Goal: Task Accomplishment & Management: Use online tool/utility

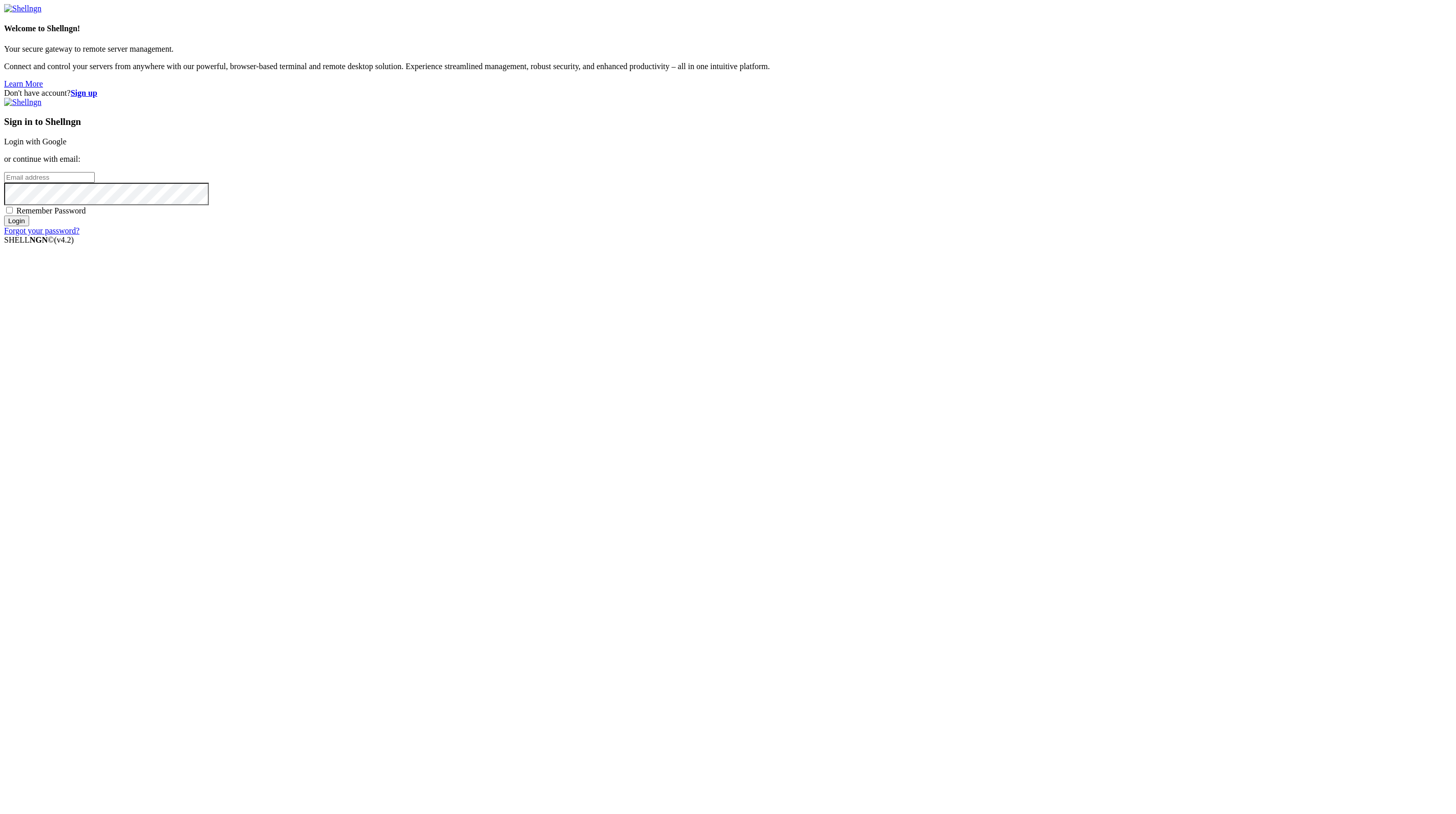
click at [95, 183] on input "email" at bounding box center [49, 178] width 90 height 11
type input "[PERSON_NAME][EMAIL_ADDRESS][PERSON_NAME][DOMAIN_NAME]"
click at [4, 215] on input "Login" at bounding box center [16, 221] width 25 height 11
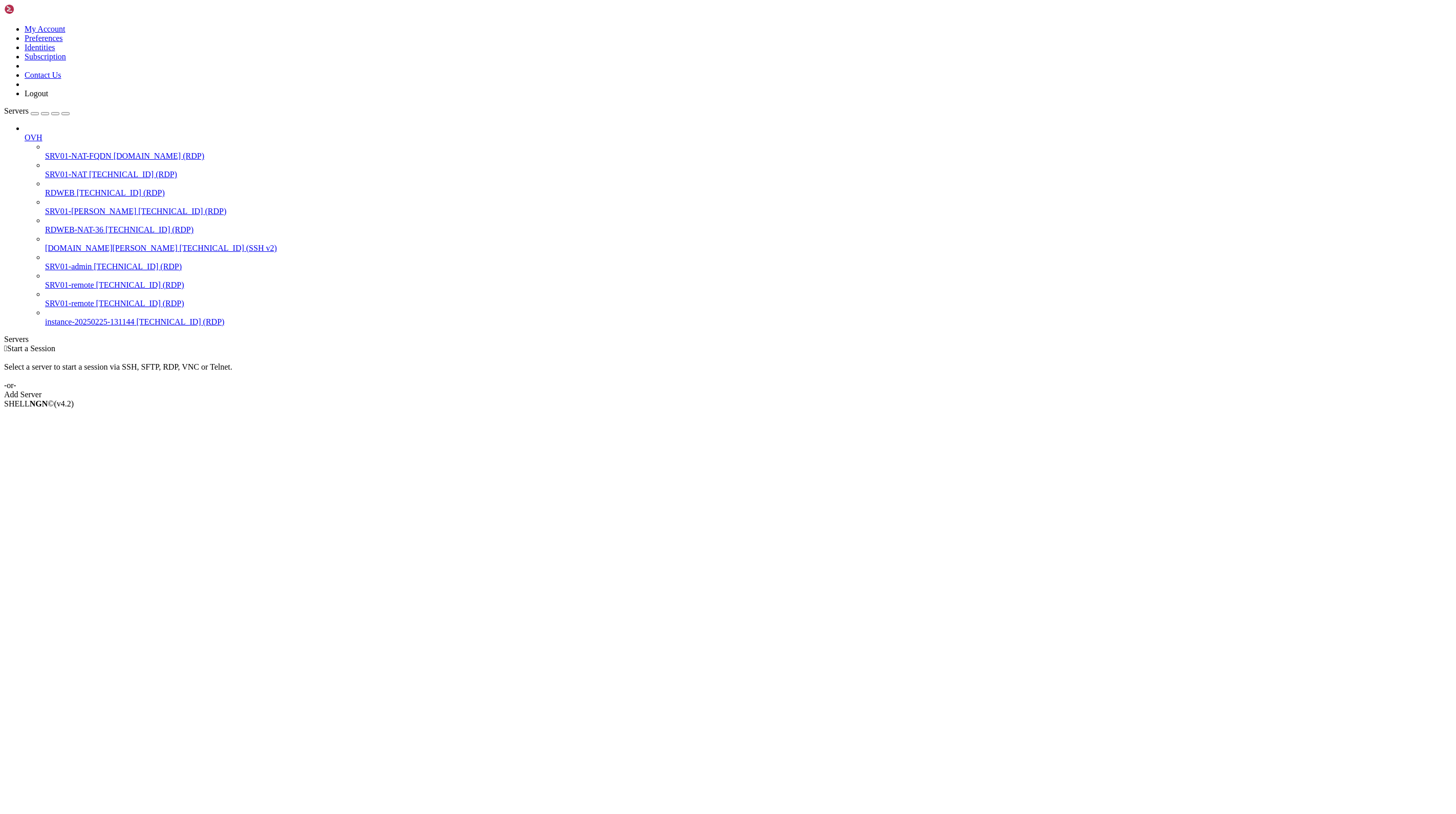
click at [87, 170] on span "SRV01-NAT" at bounding box center [66, 174] width 42 height 8
click at [45, 170] on span "SRV01-NAT" at bounding box center [66, 174] width 42 height 8
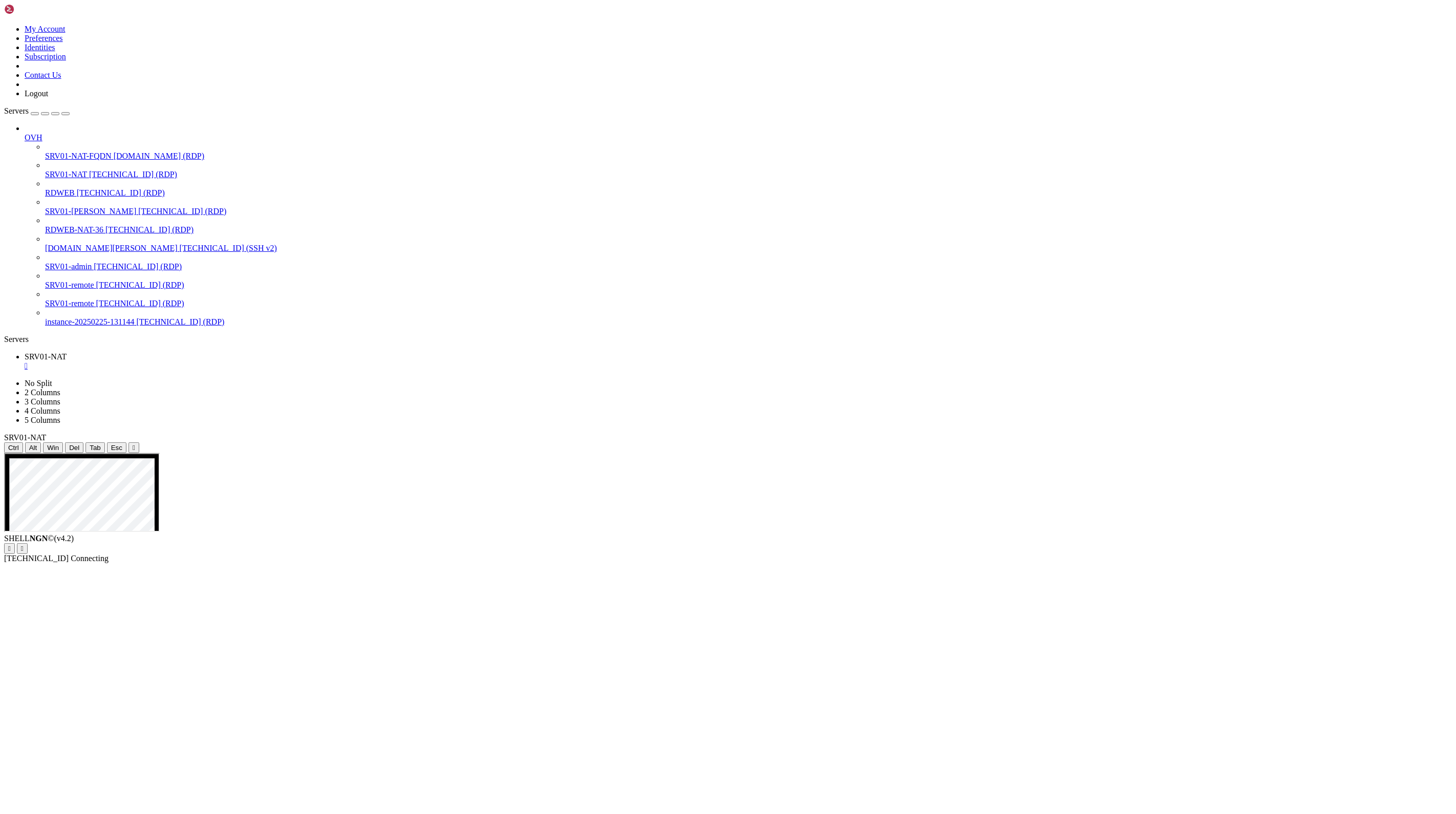
click at [66, 114] on icon "button" at bounding box center [66, 114] width 0 height 0
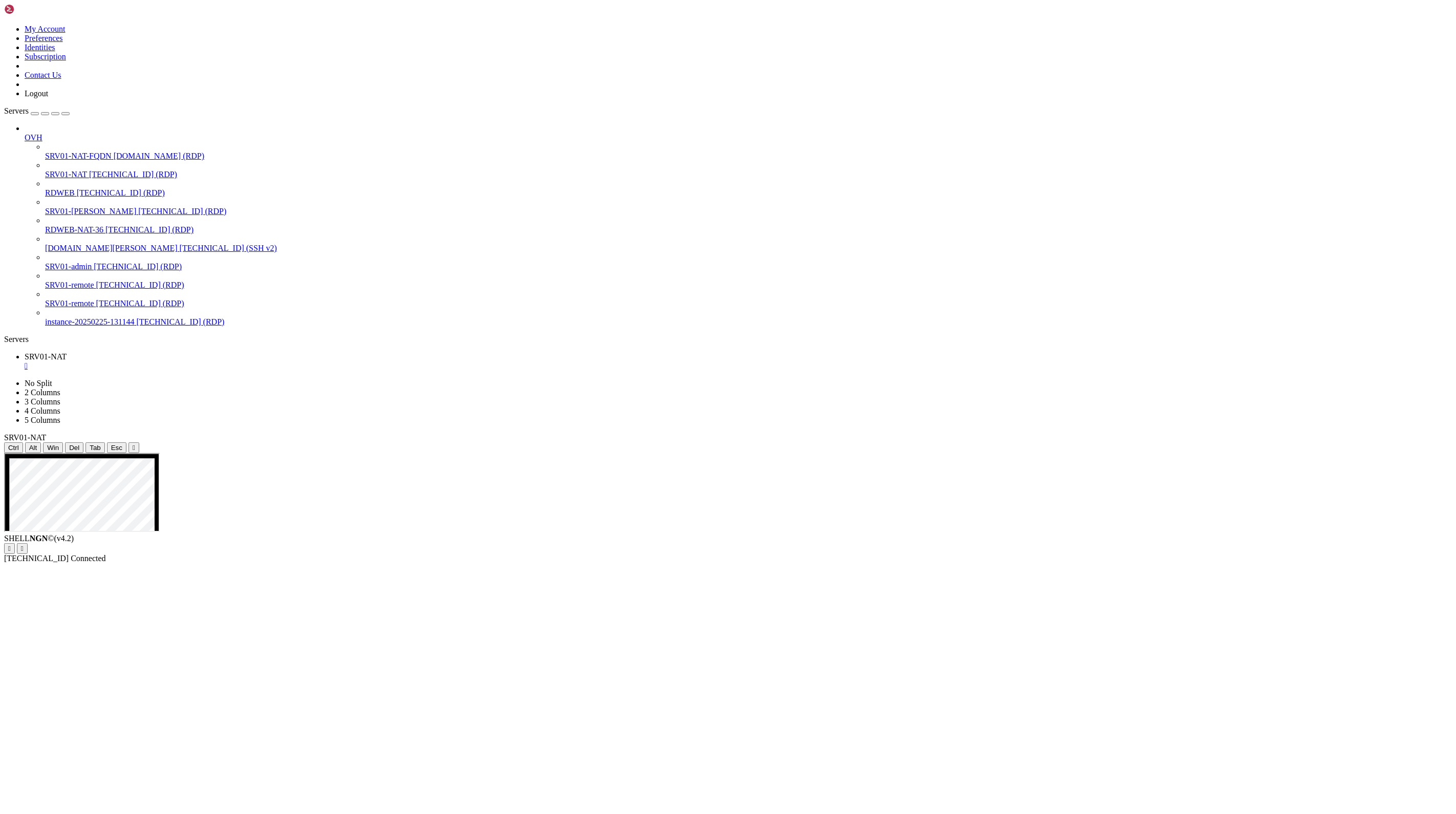
drag, startPoint x: 952, startPoint y: 735, endPoint x: 694, endPoint y: 711, distance: 259.1
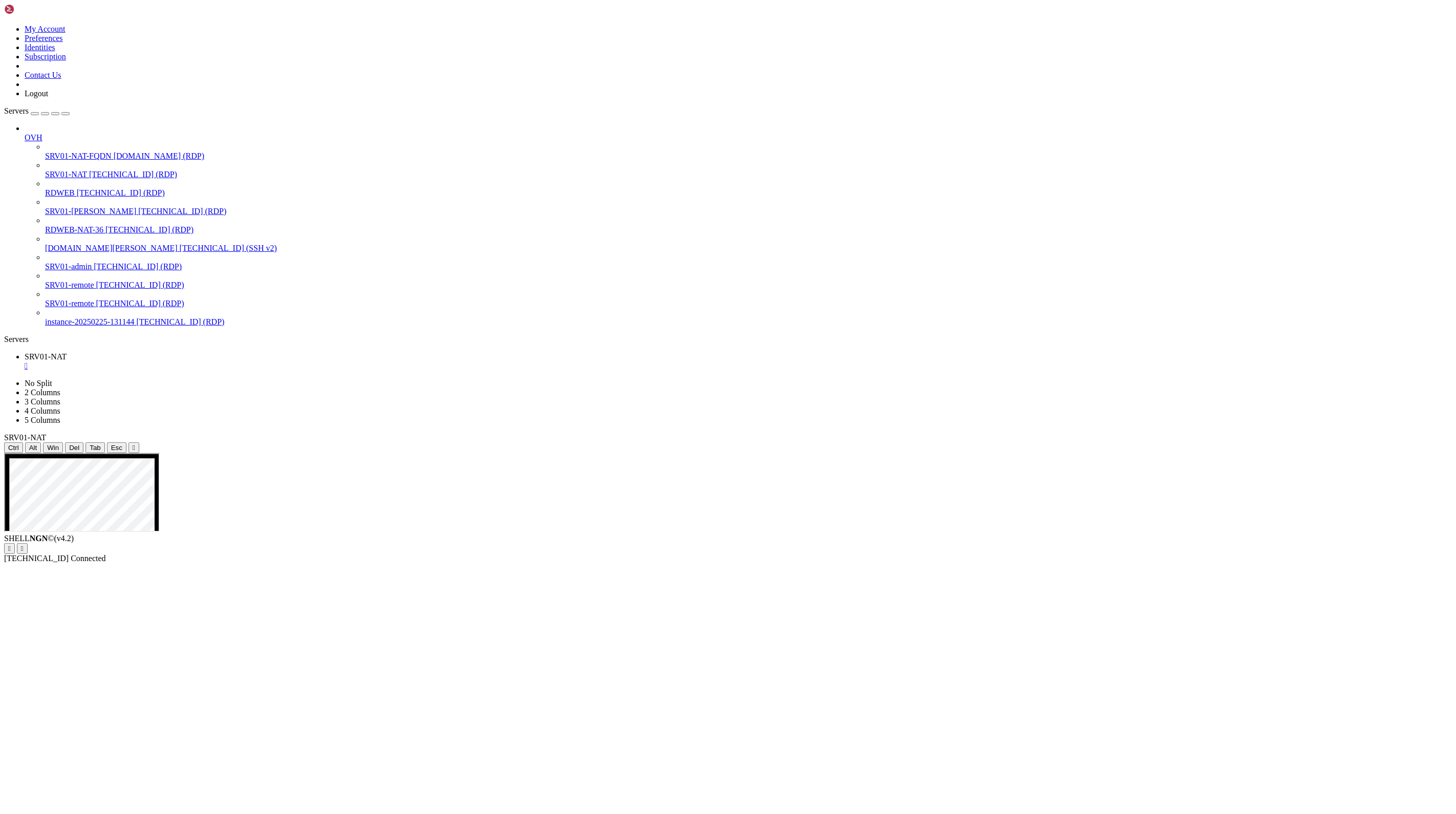
drag, startPoint x: 513, startPoint y: 460, endPoint x: 1444, endPoint y: 609, distance: 942.8
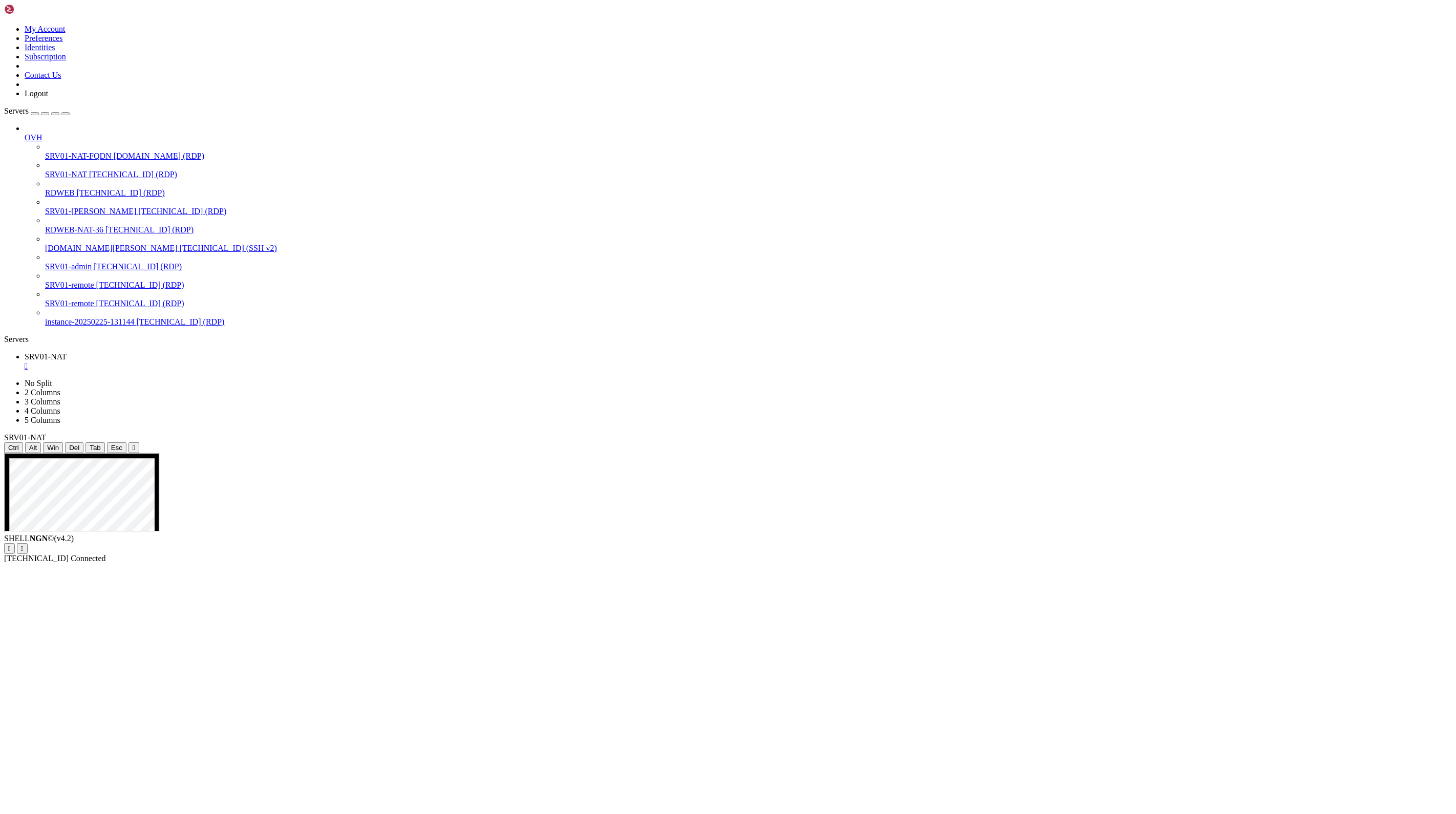
drag, startPoint x: 1376, startPoint y: 587, endPoint x: 1320, endPoint y: 578, distance: 56.7
drag, startPoint x: 1328, startPoint y: 576, endPoint x: 1206, endPoint y: 456, distance: 171.1
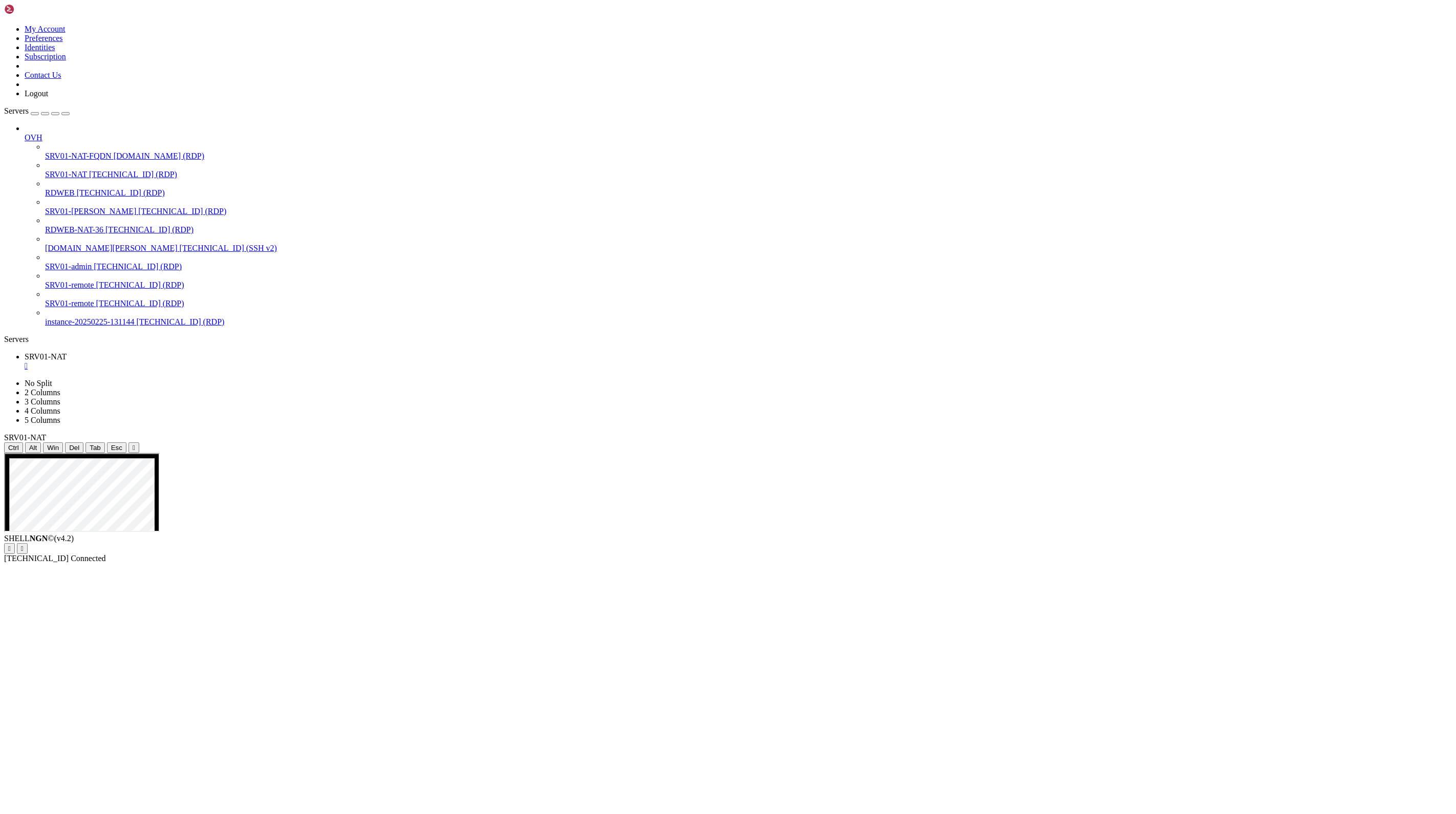
drag, startPoint x: 836, startPoint y: 884, endPoint x: 735, endPoint y: 1215, distance: 346.1
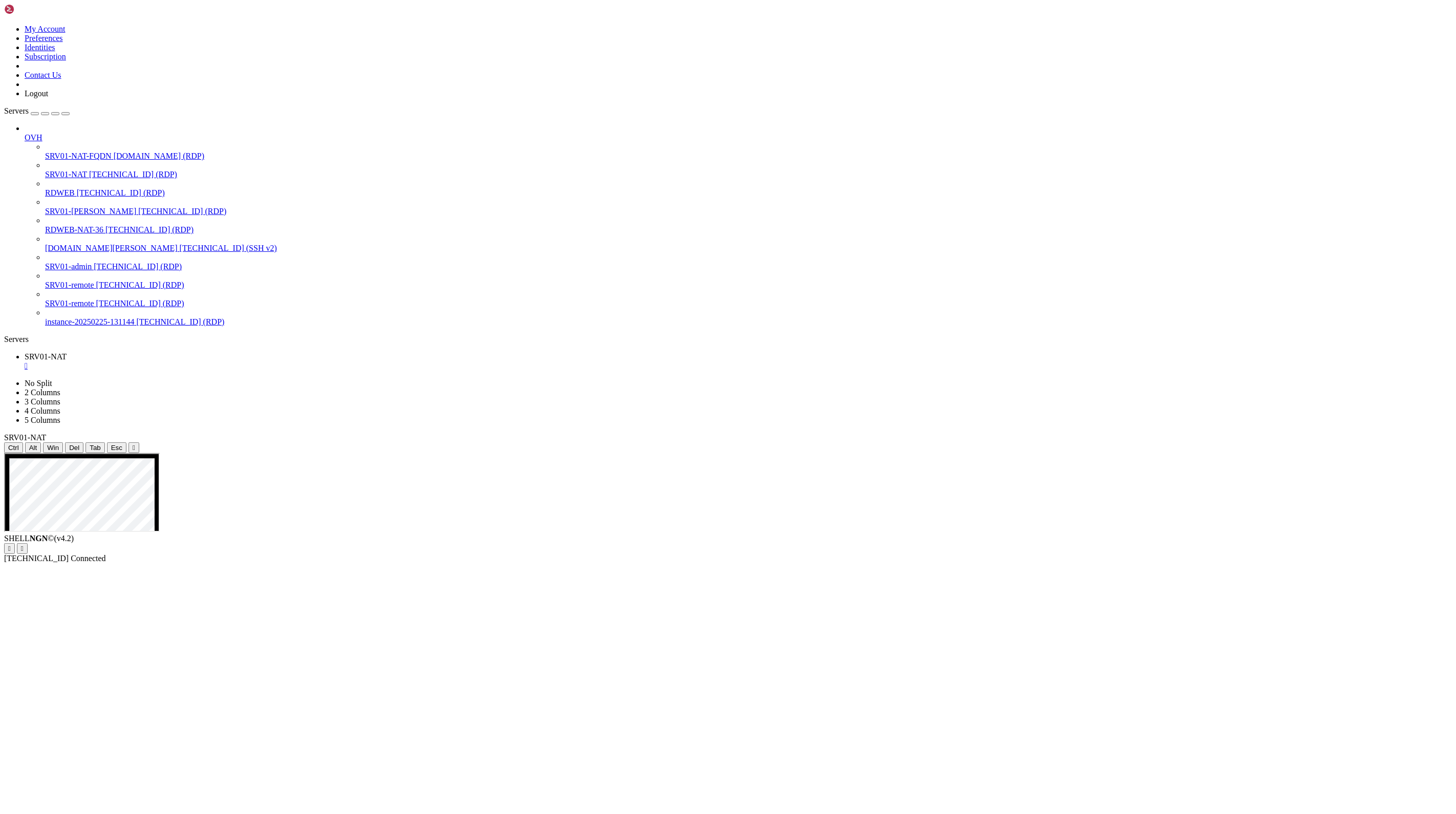
drag, startPoint x: 520, startPoint y: 463, endPoint x: 483, endPoint y: 466, distance: 37.1
drag, startPoint x: 652, startPoint y: 832, endPoint x: 837, endPoint y: 1216, distance: 426.2
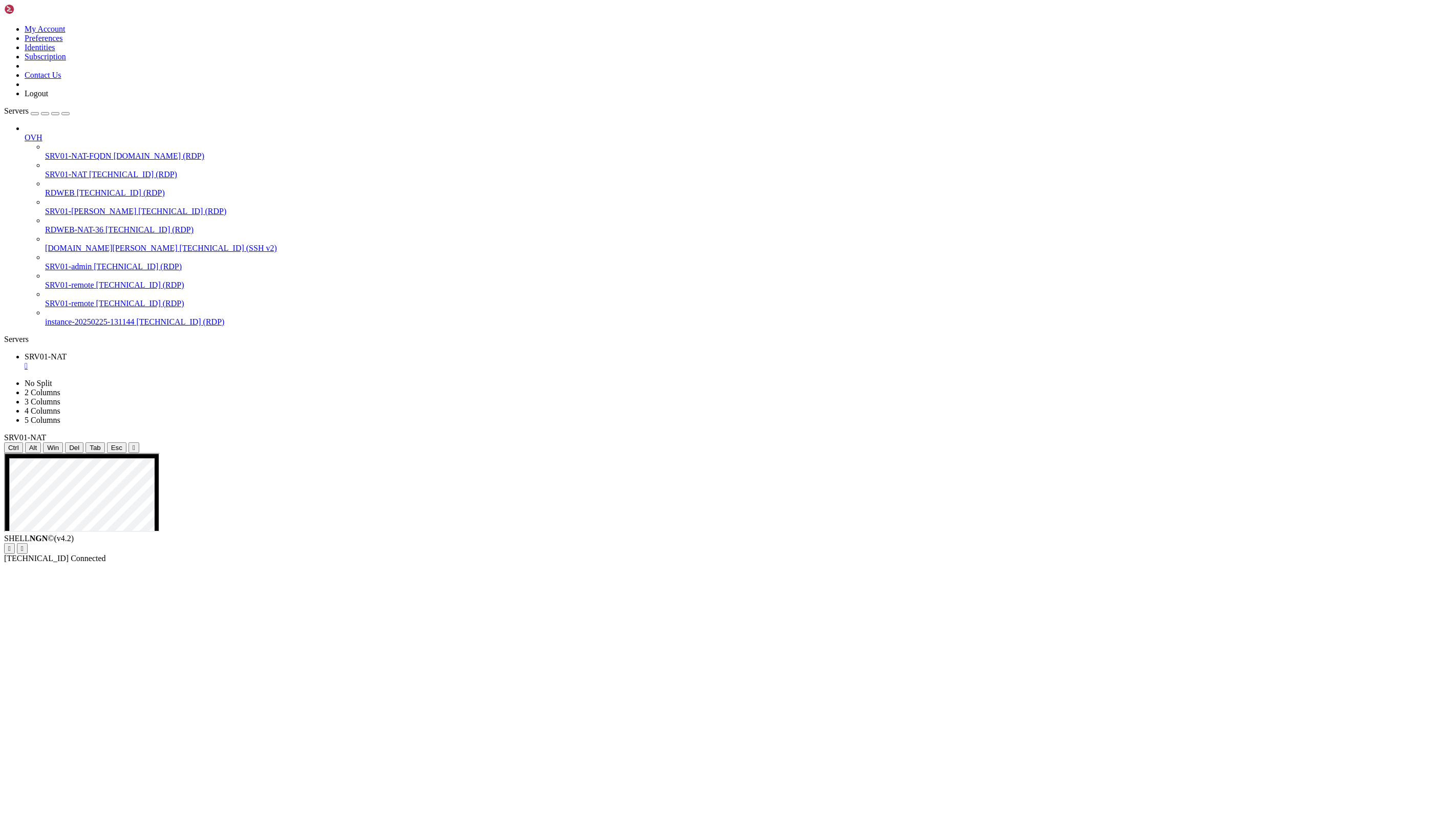
drag, startPoint x: 128, startPoint y: 677, endPoint x: 891, endPoint y: 1131, distance: 887.9
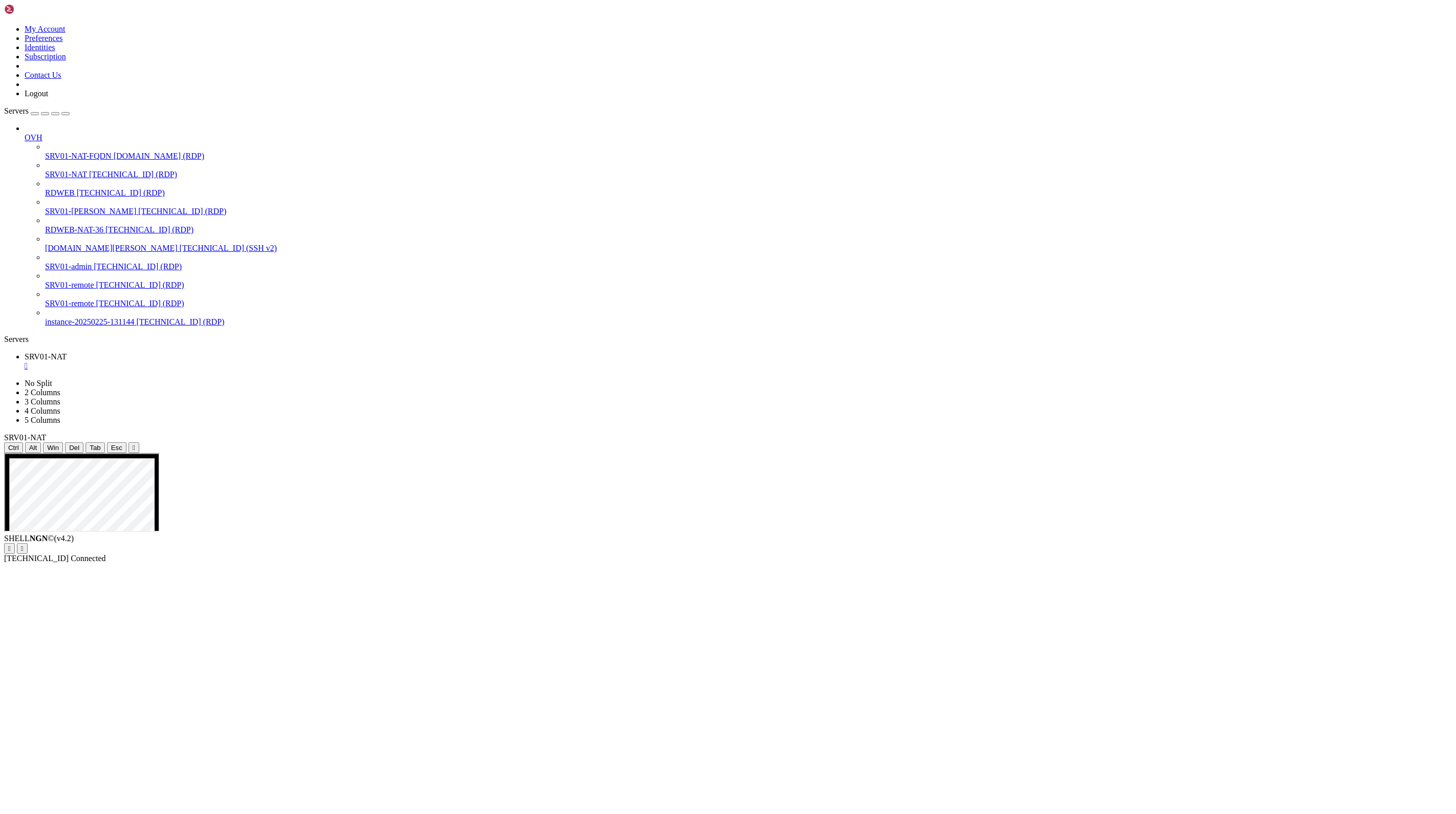
drag, startPoint x: 134, startPoint y: 675, endPoint x: 974, endPoint y: 1134, distance: 957.2
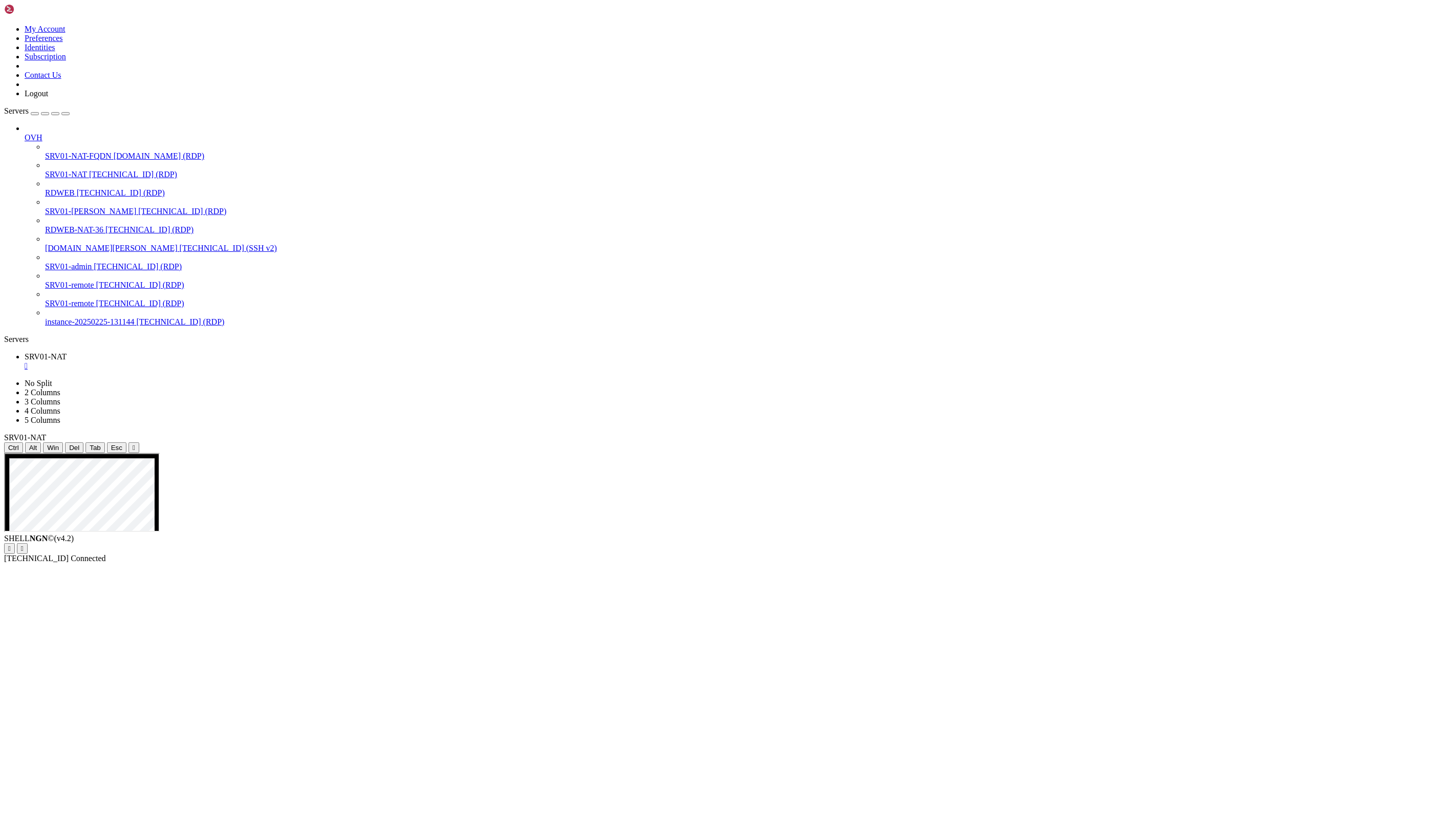
drag, startPoint x: 392, startPoint y: 633, endPoint x: 286, endPoint y: 625, distance: 106.3
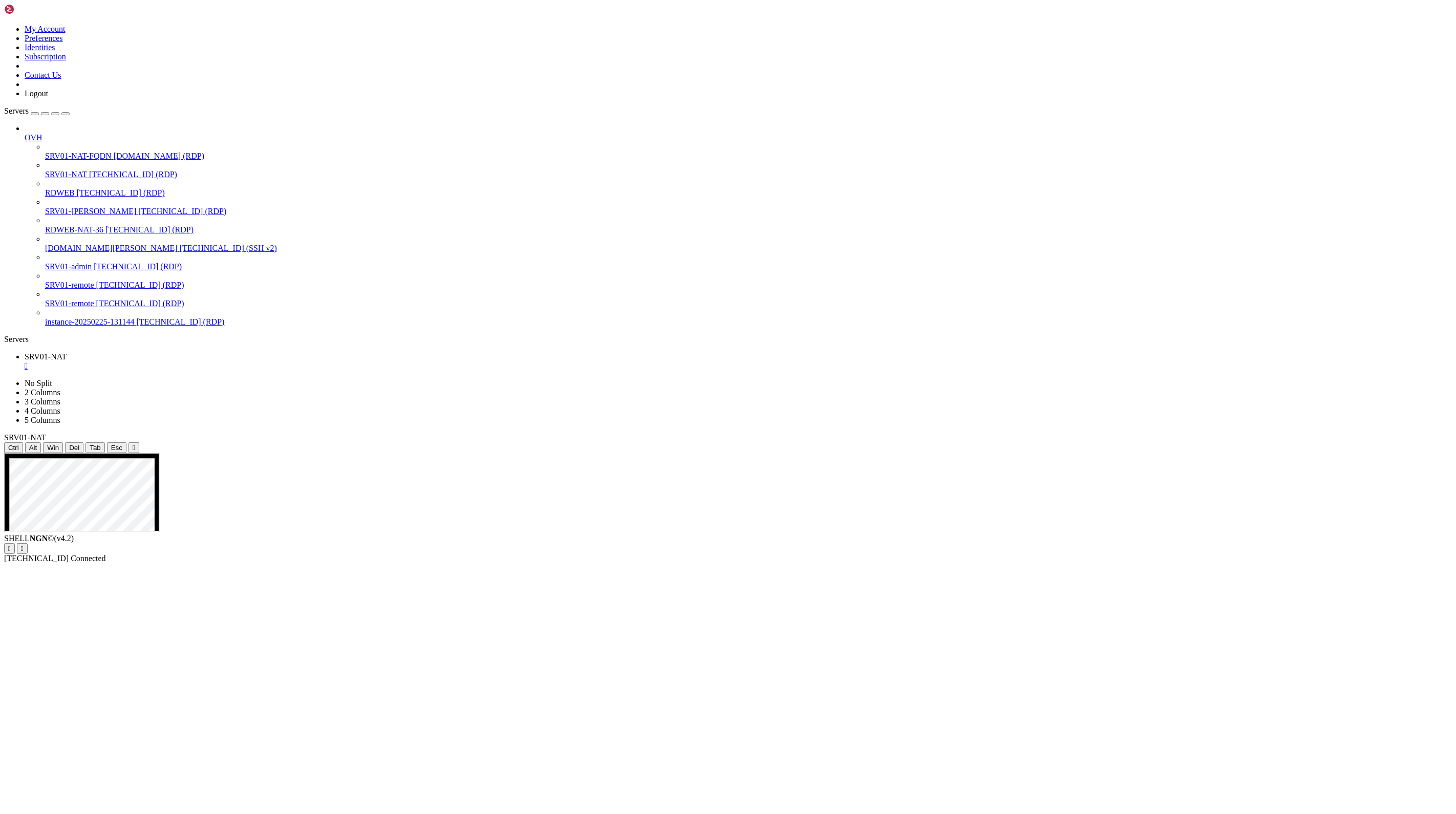
drag, startPoint x: 307, startPoint y: 640, endPoint x: 72, endPoint y: 564, distance: 247.0
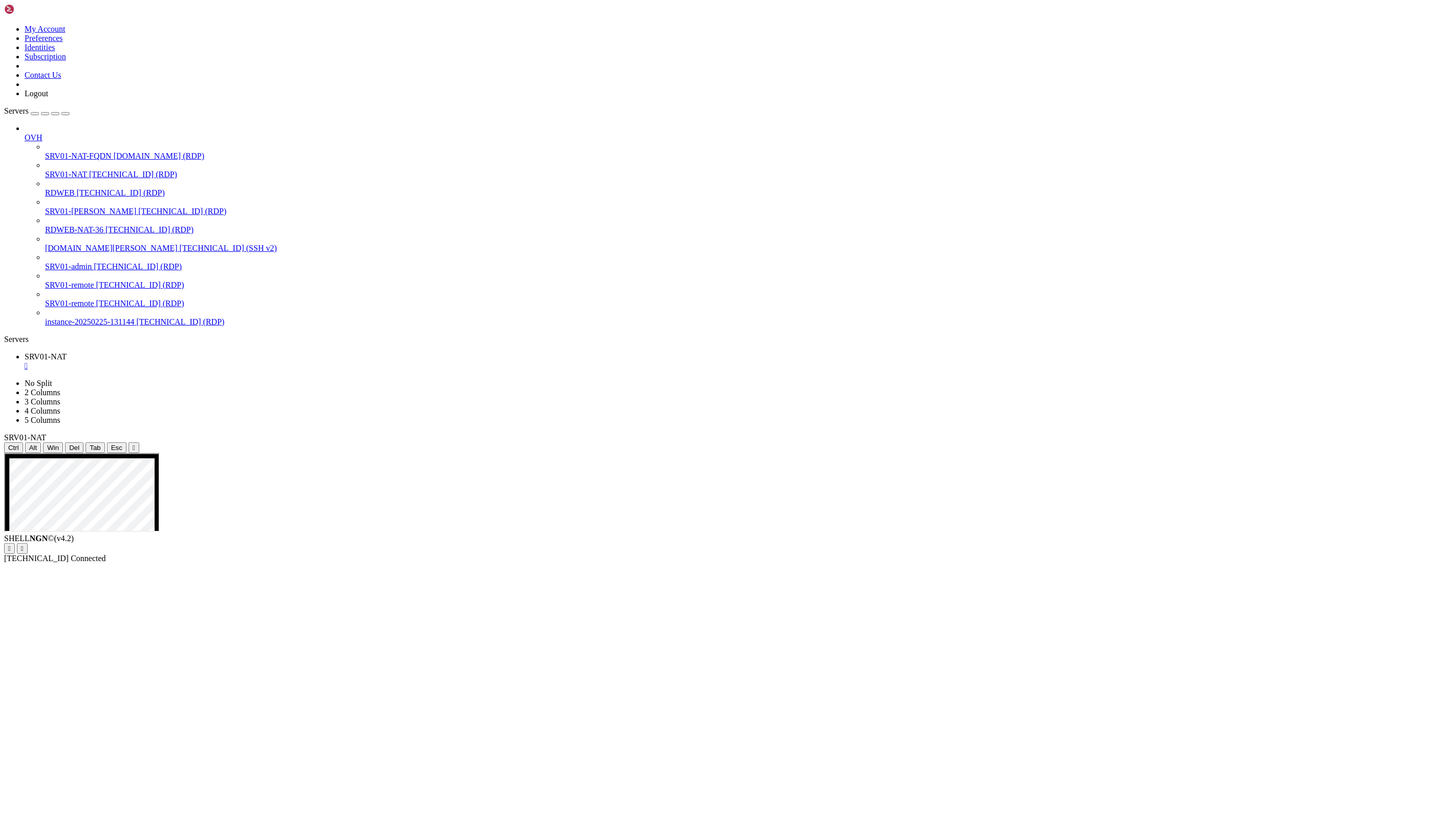
drag, startPoint x: 630, startPoint y: 558, endPoint x: 1014, endPoint y: 607, distance: 387.1
drag, startPoint x: 790, startPoint y: 978, endPoint x: 444, endPoint y: 827, distance: 377.5
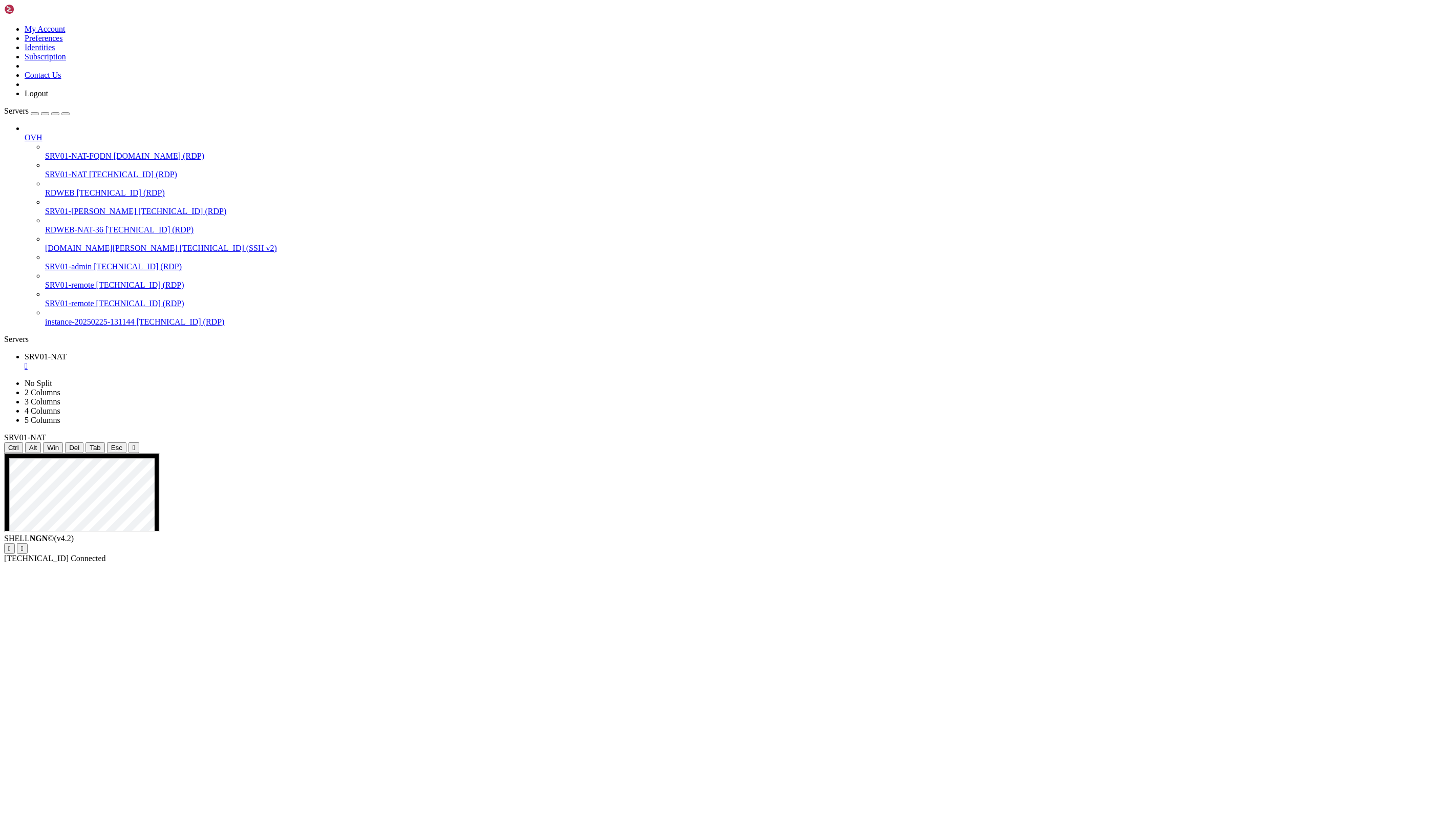
drag, startPoint x: 184, startPoint y: 1060, endPoint x: 96, endPoint y: 1056, distance: 88.1
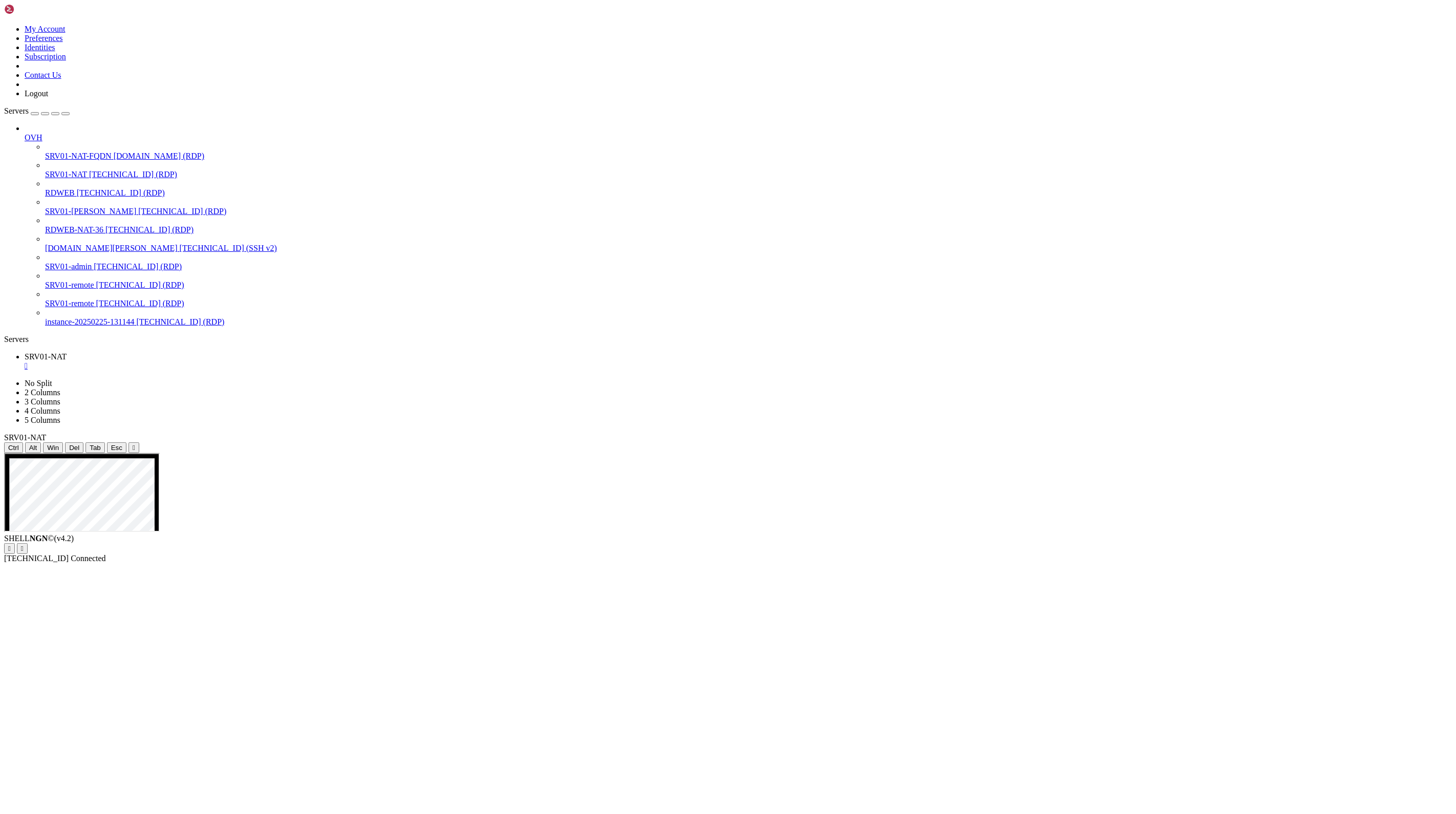
drag, startPoint x: 66, startPoint y: 1060, endPoint x: 157, endPoint y: 1062, distance: 91.0
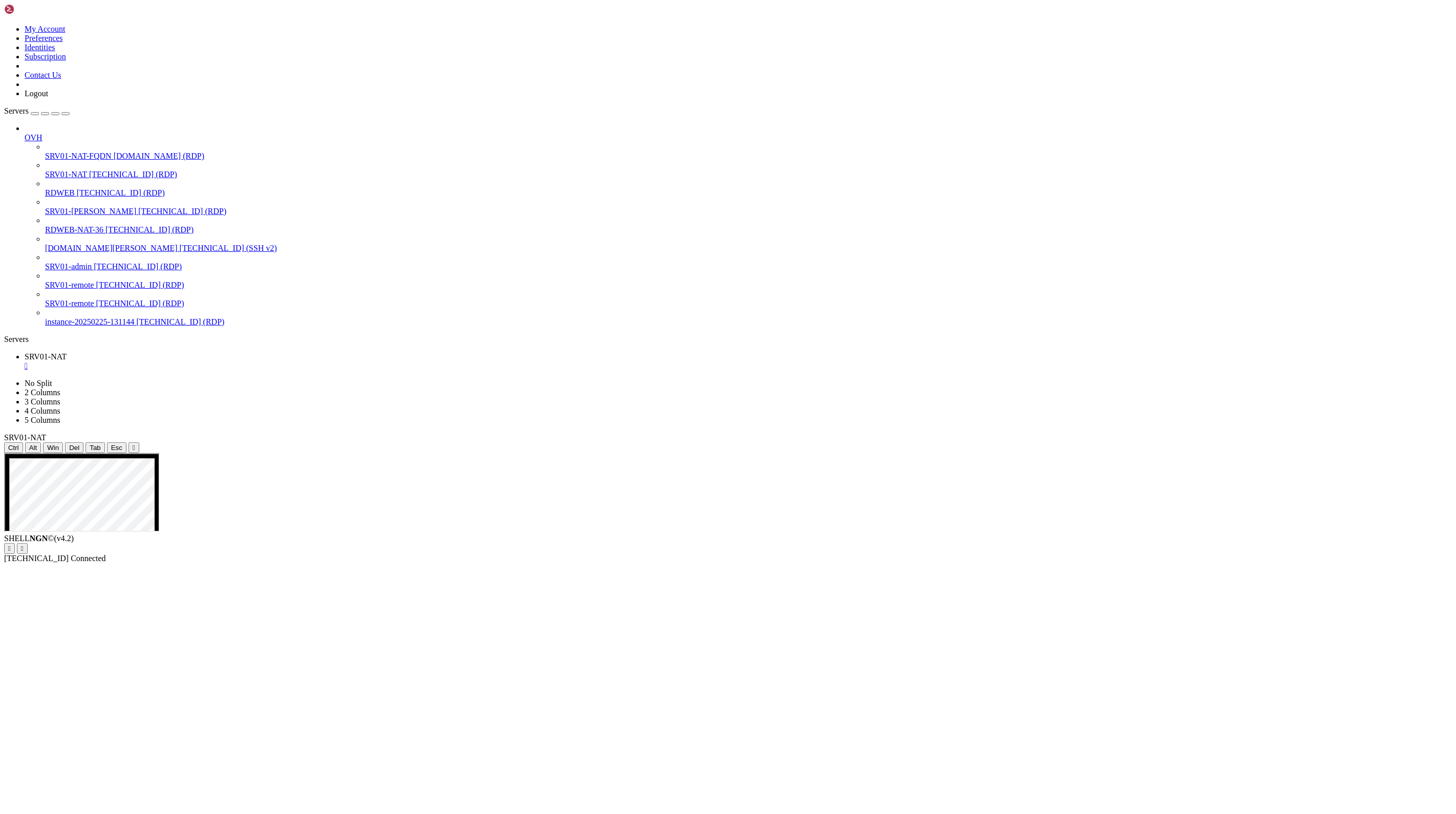
drag, startPoint x: 699, startPoint y: 680, endPoint x: 675, endPoint y: 1155, distance: 475.6
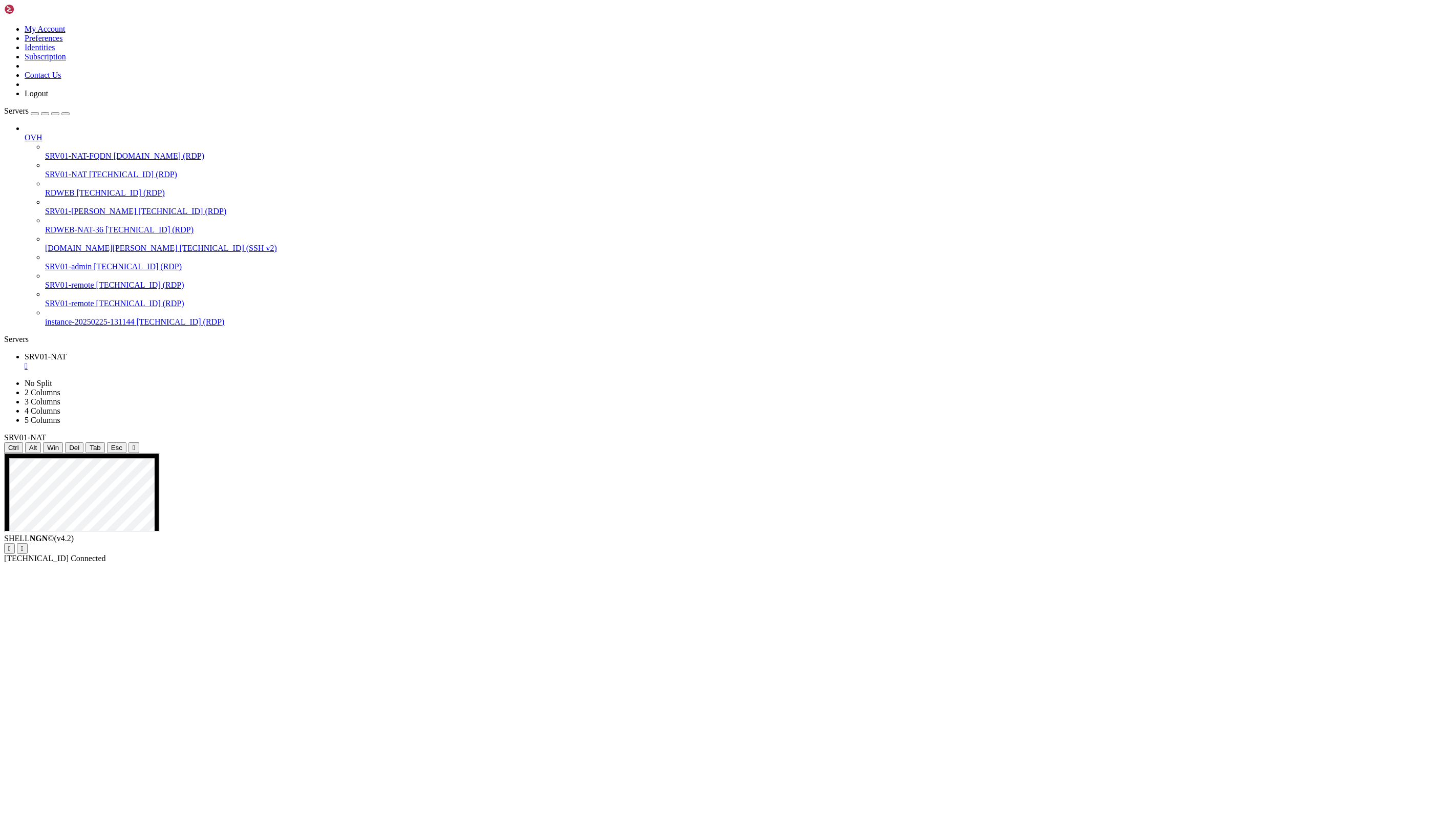
drag, startPoint x: 138, startPoint y: 677, endPoint x: 175, endPoint y: 825, distance: 152.6
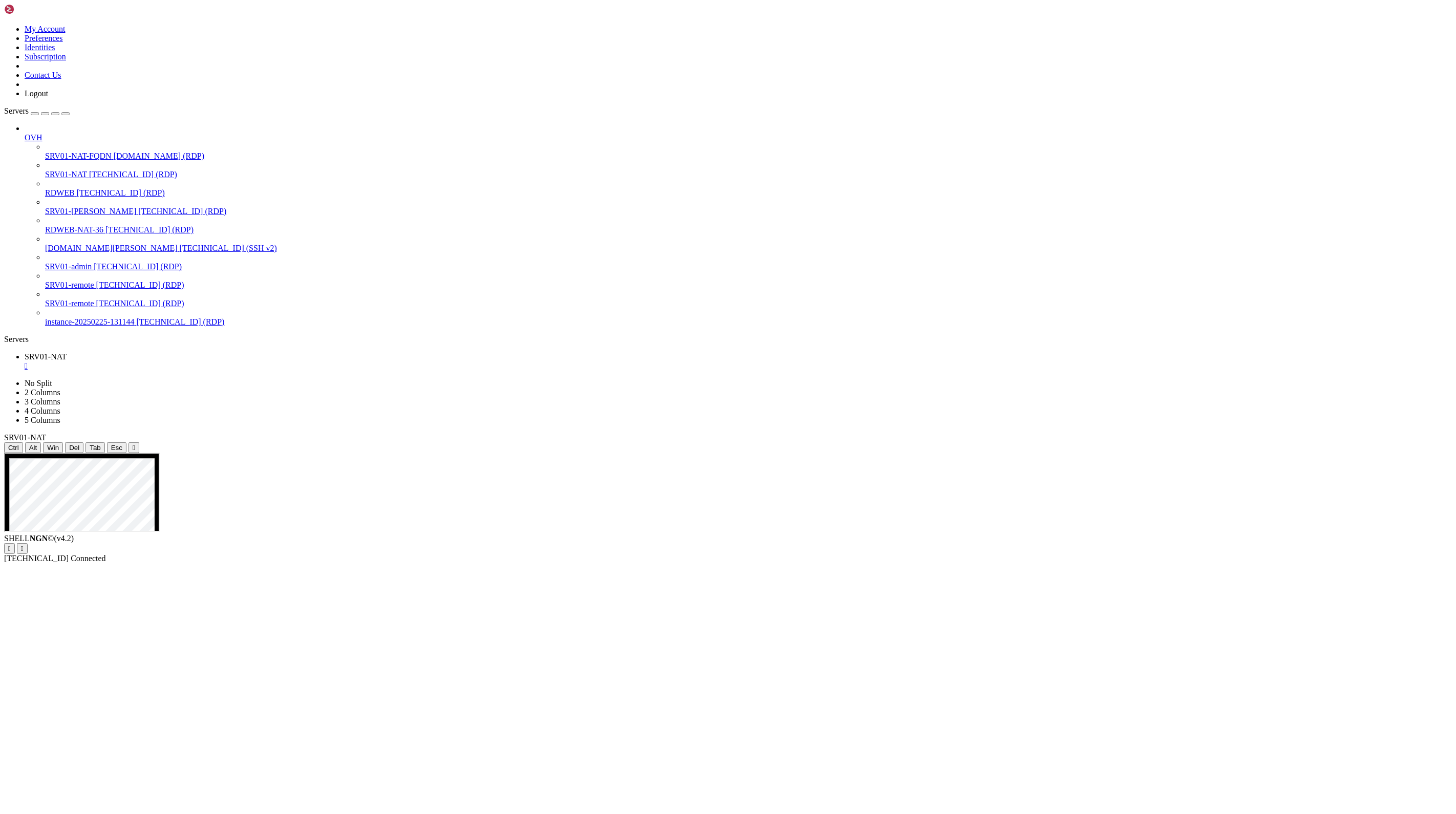
click at [45, 554] on button "Reconnect" at bounding box center [24, 559] width 41 height 11
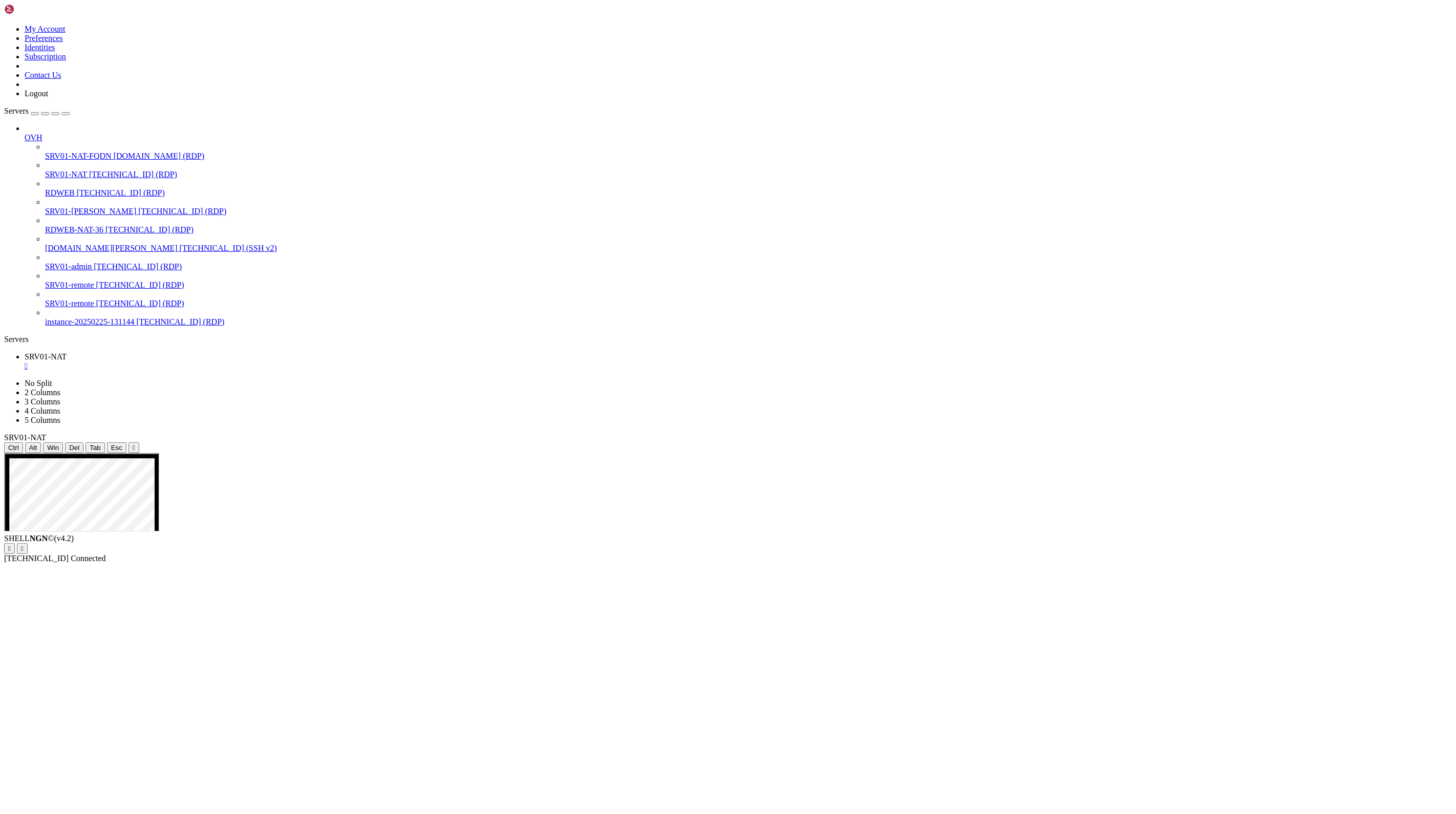
drag, startPoint x: 282, startPoint y: 474, endPoint x: 265, endPoint y: 462, distance: 20.8
drag, startPoint x: 470, startPoint y: 1207, endPoint x: 458, endPoint y: 1227, distance: 23.3
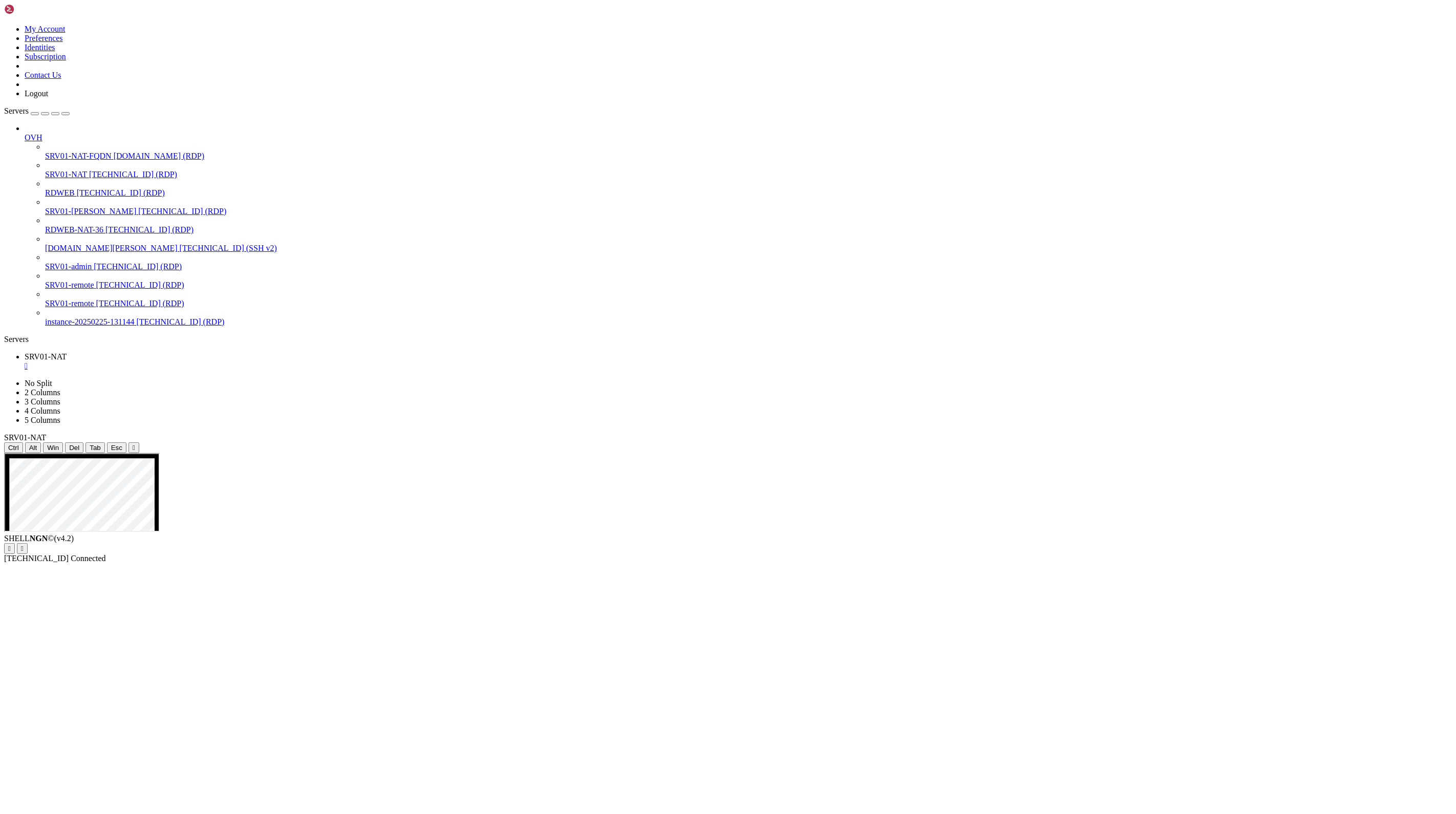
drag, startPoint x: 1168, startPoint y: 460, endPoint x: 1291, endPoint y: 458, distance: 123.0
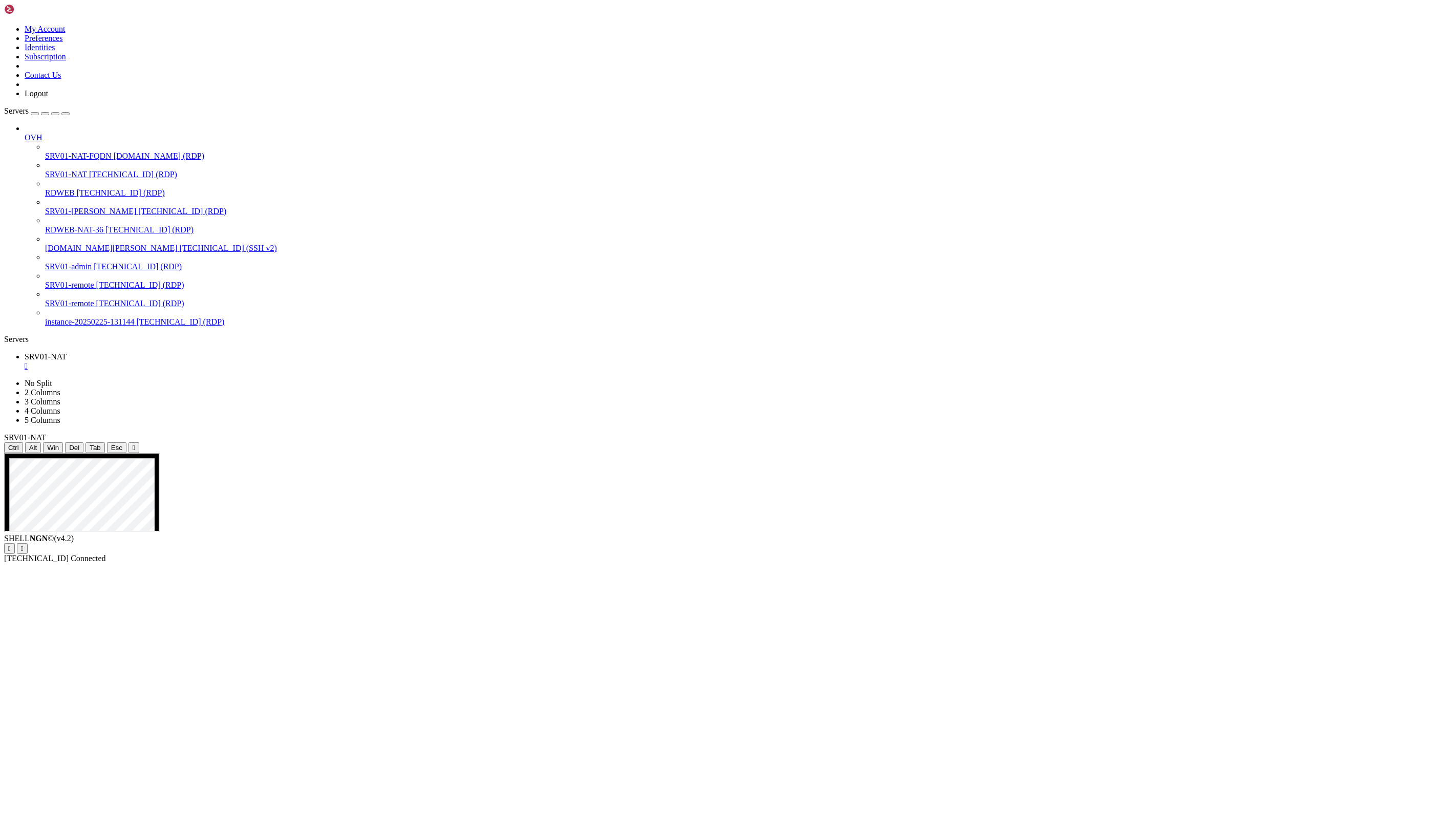
drag, startPoint x: 803, startPoint y: 666, endPoint x: 738, endPoint y: 671, distance: 65.2
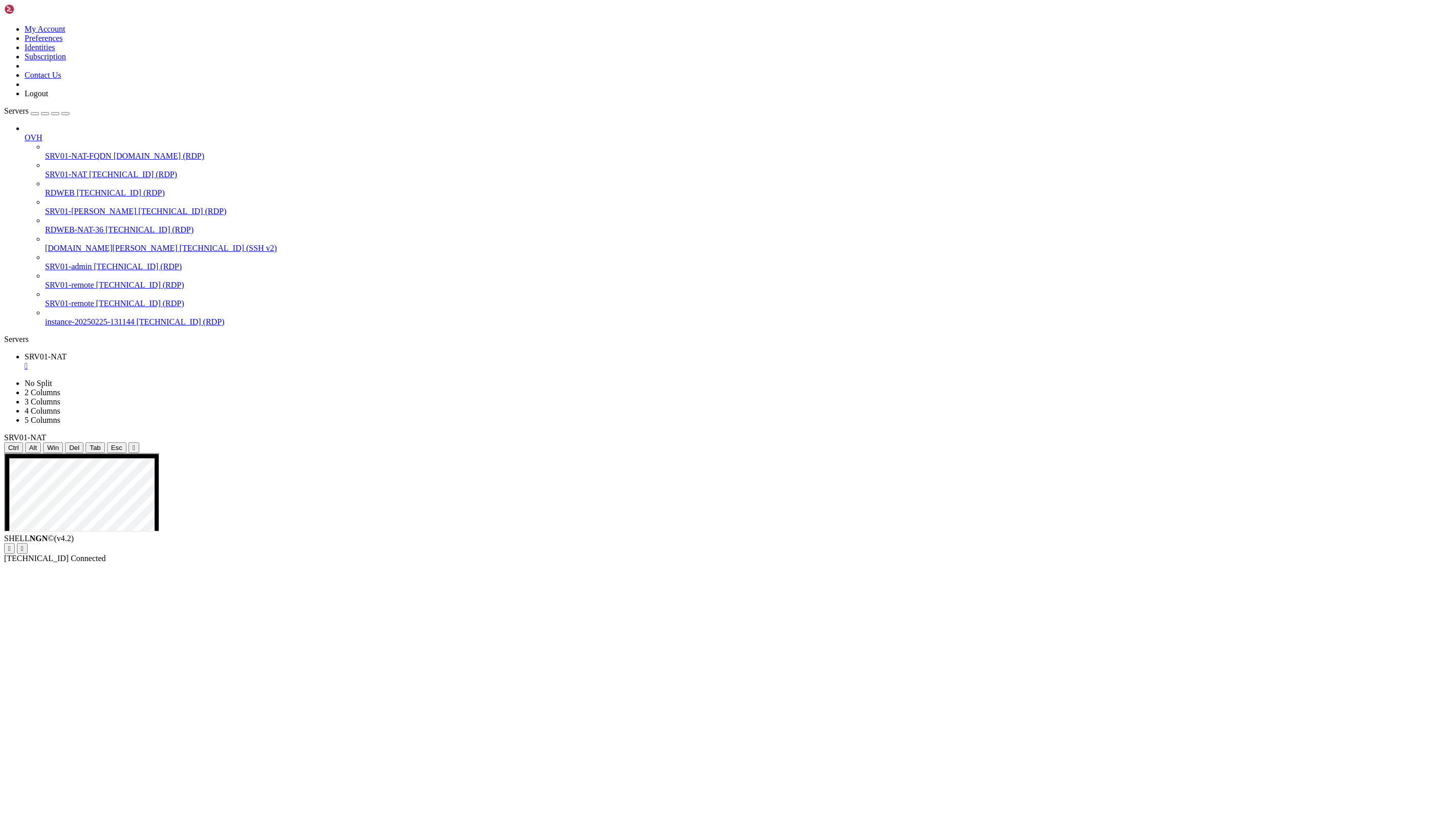
drag, startPoint x: 237, startPoint y: 612, endPoint x: 501, endPoint y: 989, distance: 460.2
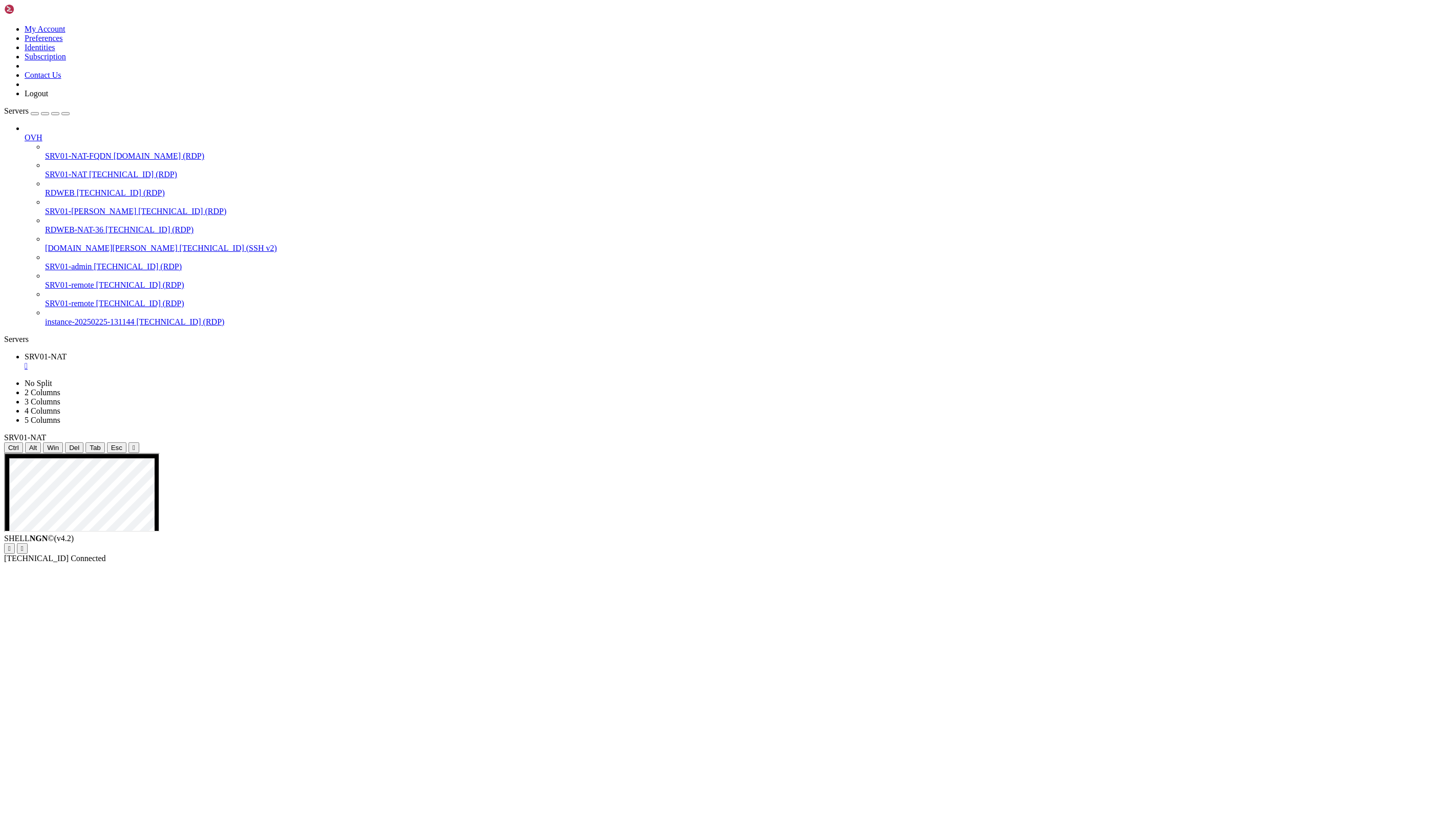
drag, startPoint x: 1028, startPoint y: 896, endPoint x: 1003, endPoint y: 630, distance: 267.2
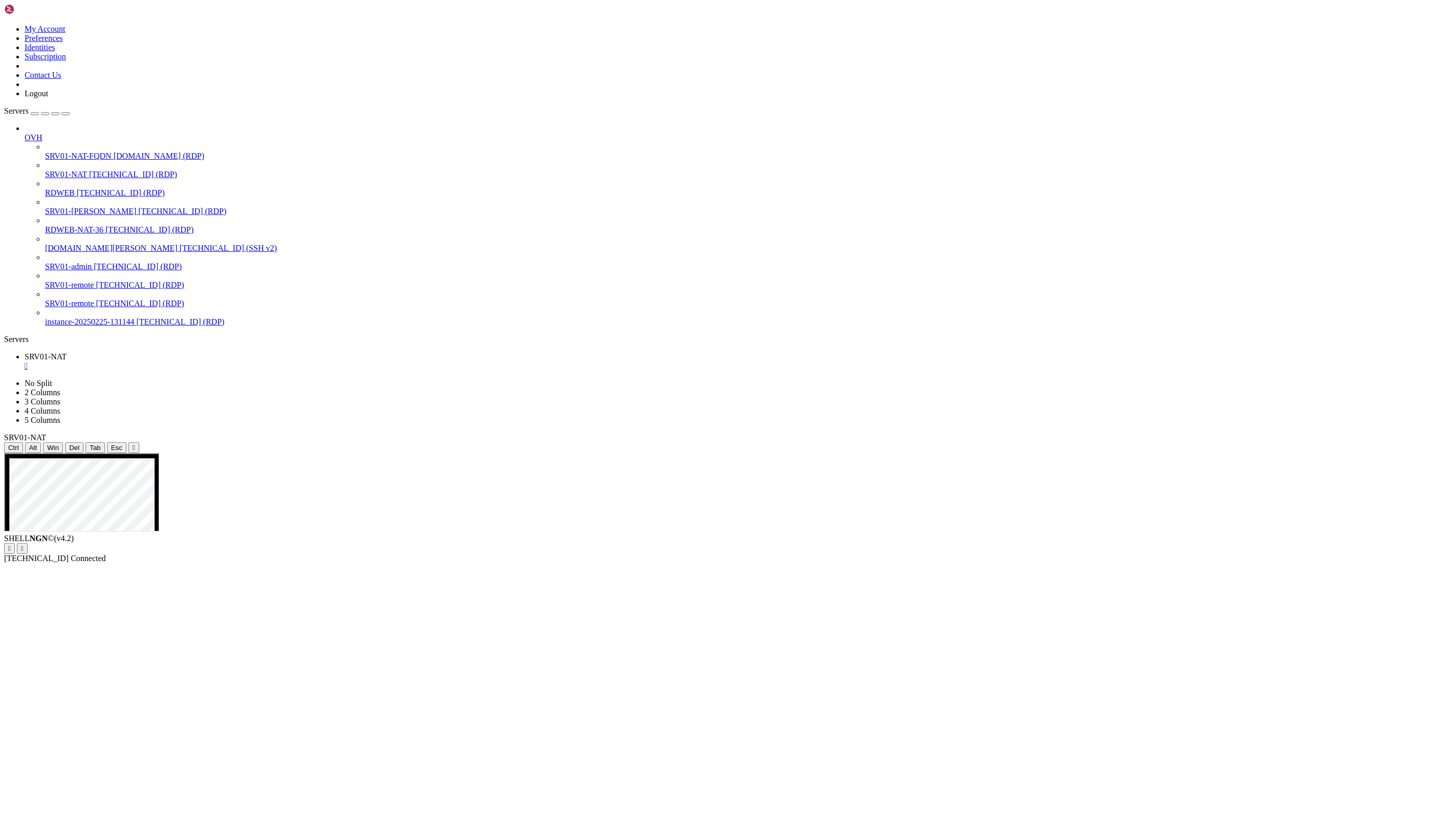
drag, startPoint x: 169, startPoint y: 618, endPoint x: 281, endPoint y: 700, distance: 138.8
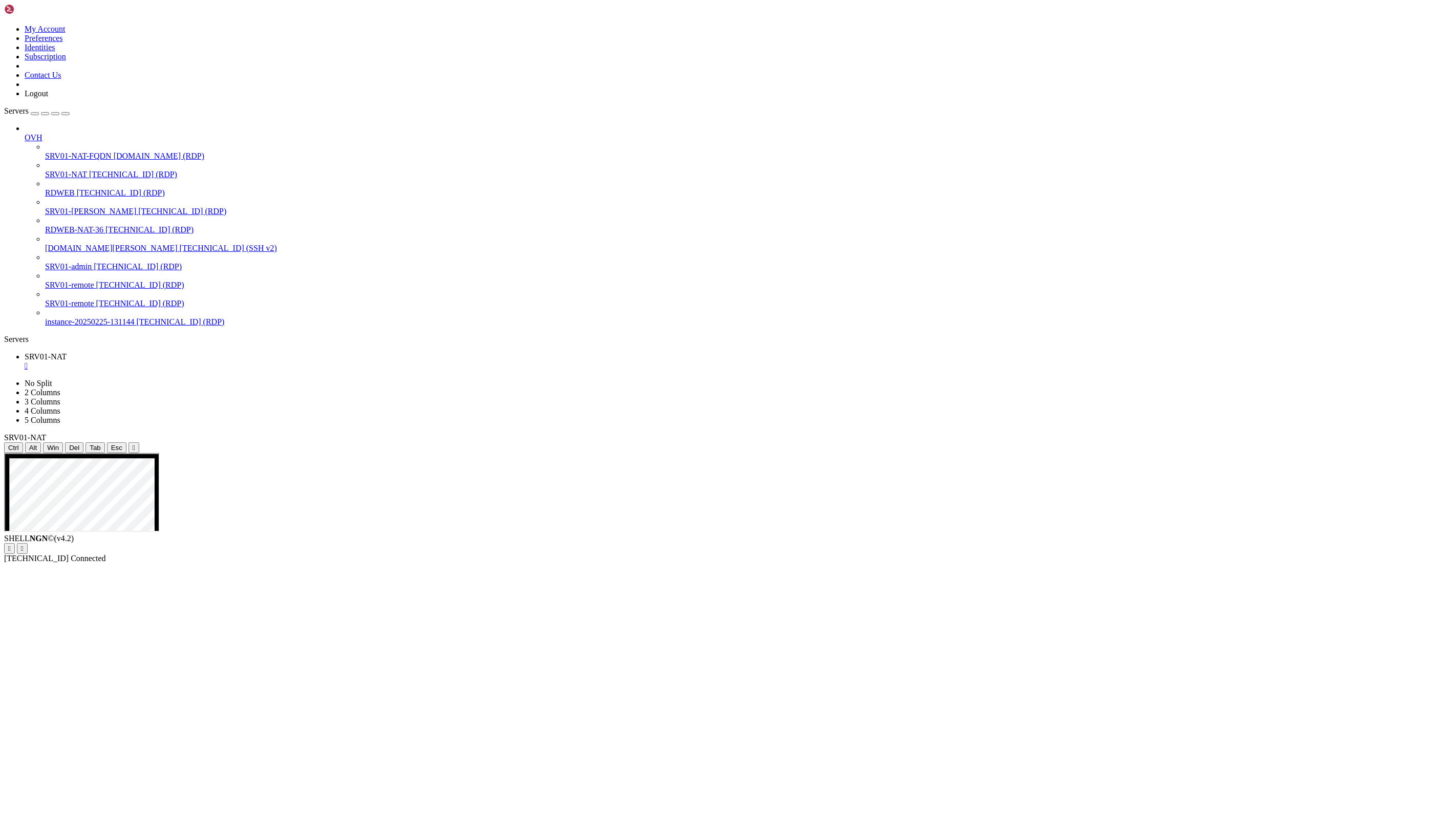
drag, startPoint x: 216, startPoint y: 482, endPoint x: 388, endPoint y: 481, distance: 172.0
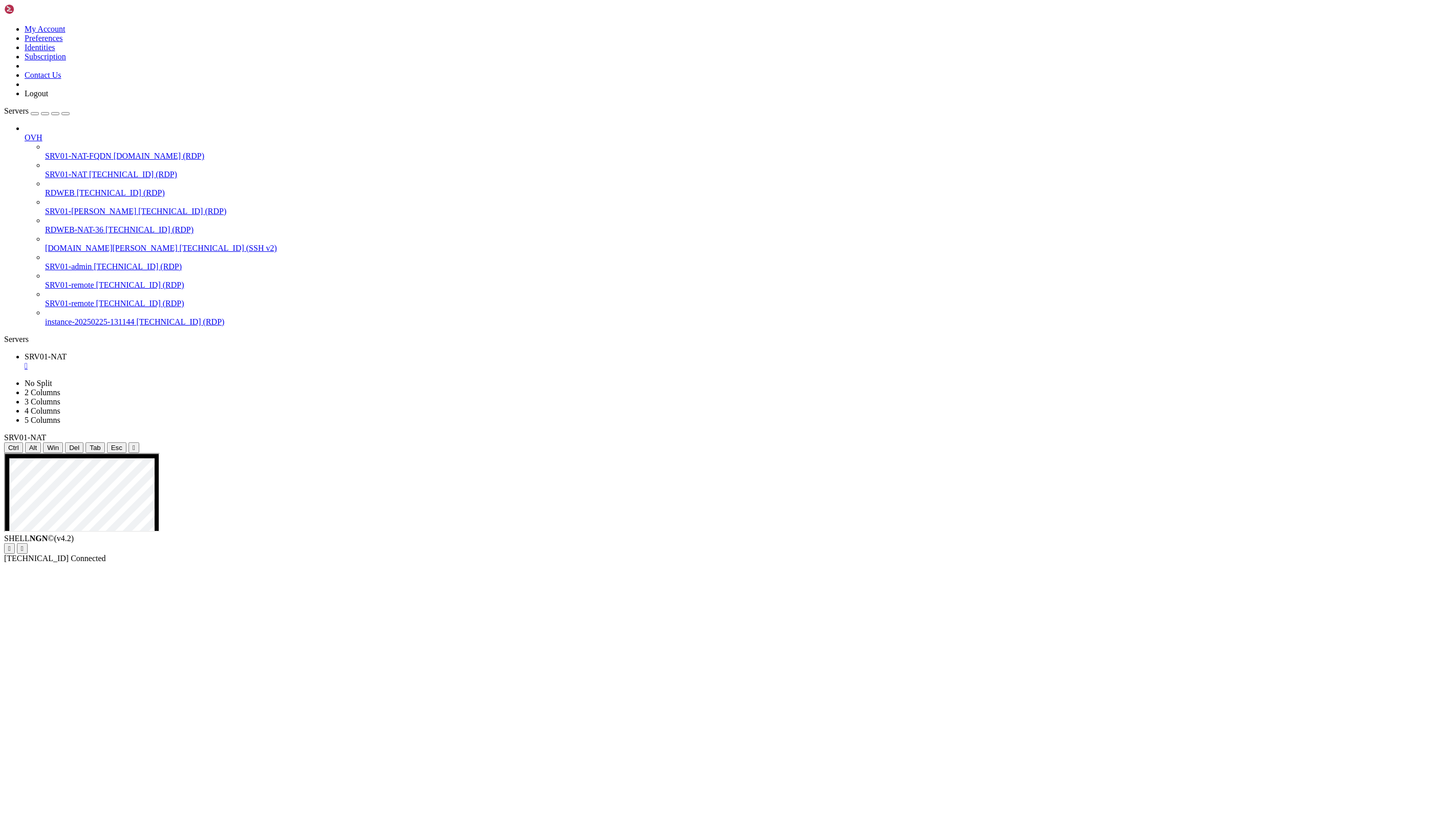
click at [736, 554] on div "Reconnect" at bounding box center [728, 559] width 1448 height 11
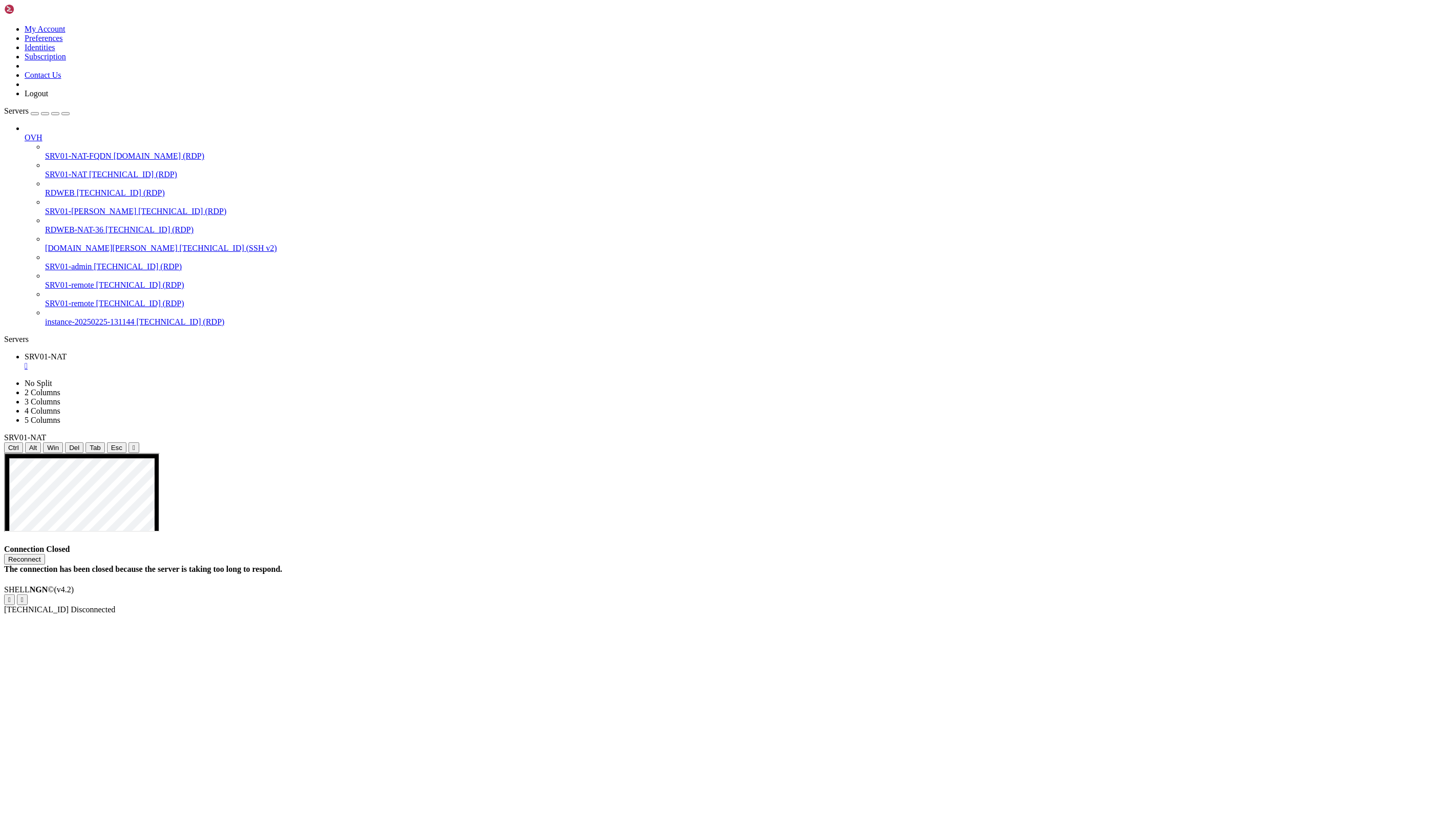
click at [45, 554] on button "Reconnect" at bounding box center [24, 559] width 41 height 11
drag, startPoint x: 929, startPoint y: 459, endPoint x: 1306, endPoint y: 456, distance: 377.0
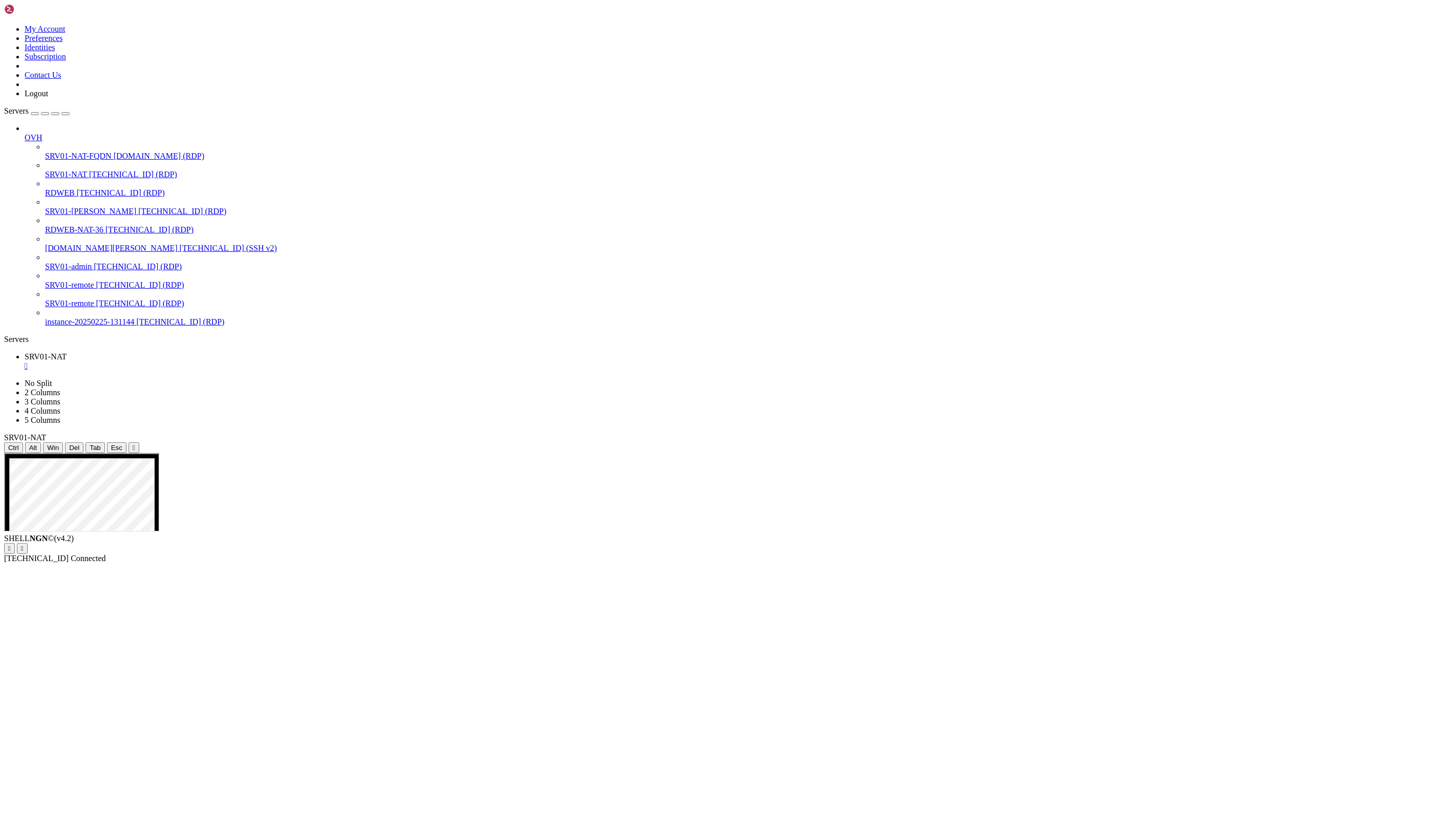
drag, startPoint x: 944, startPoint y: 466, endPoint x: 1218, endPoint y: 521, distance: 279.5
drag, startPoint x: 951, startPoint y: 461, endPoint x: 1227, endPoint y: 497, distance: 278.3
drag, startPoint x: 946, startPoint y: 460, endPoint x: 1276, endPoint y: 460, distance: 330.0
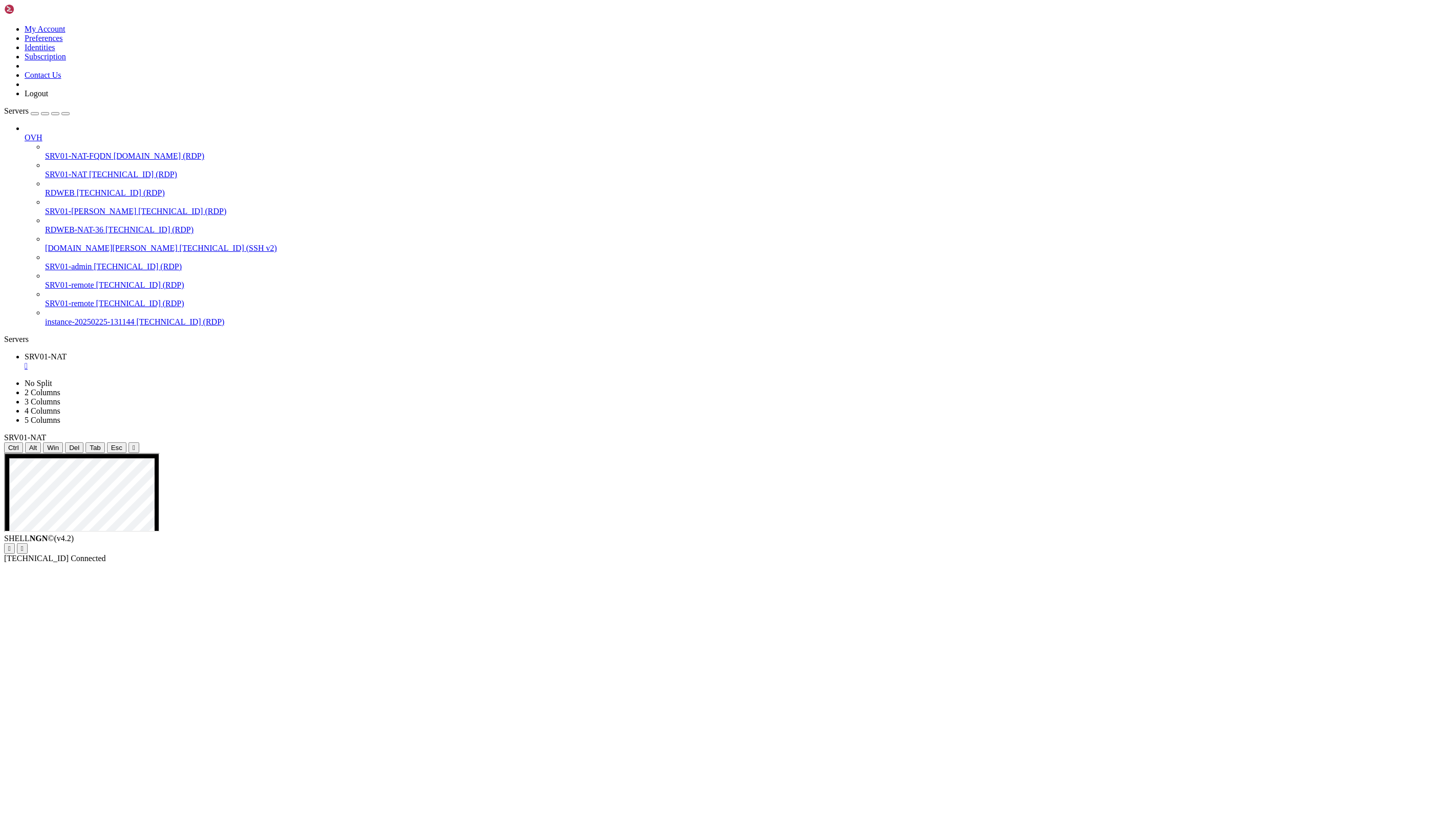
drag, startPoint x: 1086, startPoint y: 1046, endPoint x: 1078, endPoint y: 1199, distance: 153.2
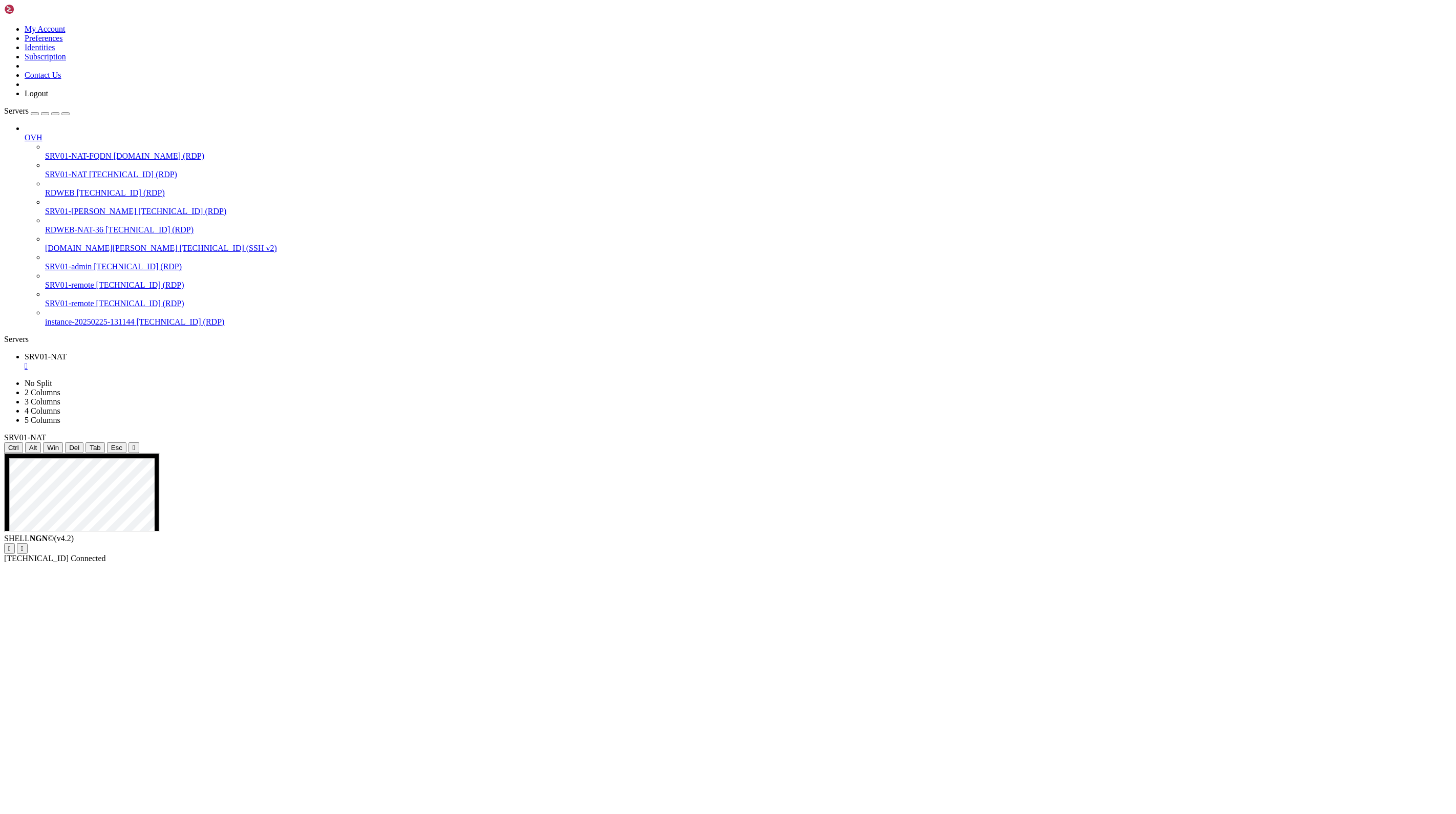
drag, startPoint x: 174, startPoint y: 617, endPoint x: 245, endPoint y: 661, distance: 83.5
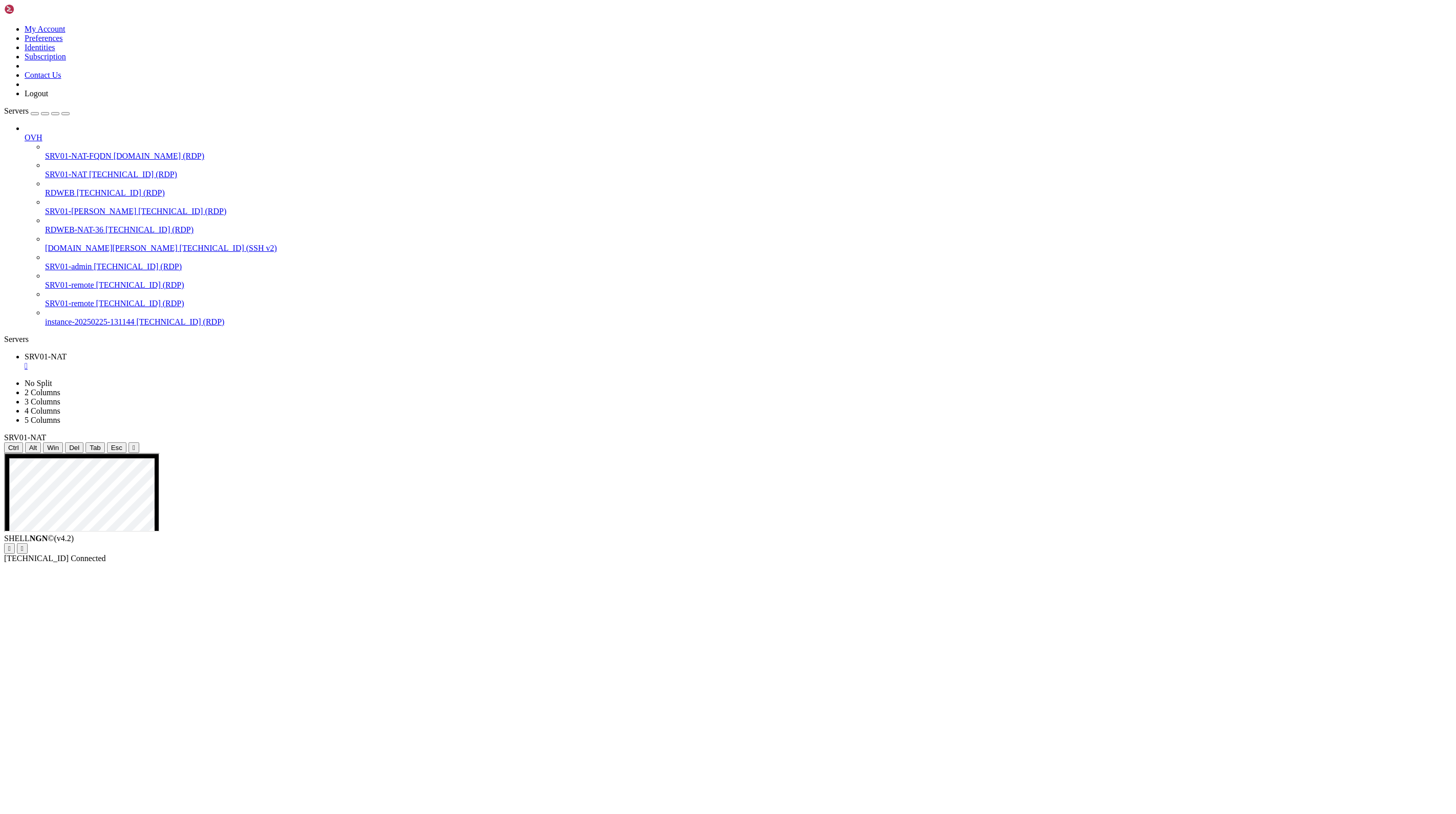
drag, startPoint x: 1016, startPoint y: 660, endPoint x: 989, endPoint y: 853, distance: 194.9
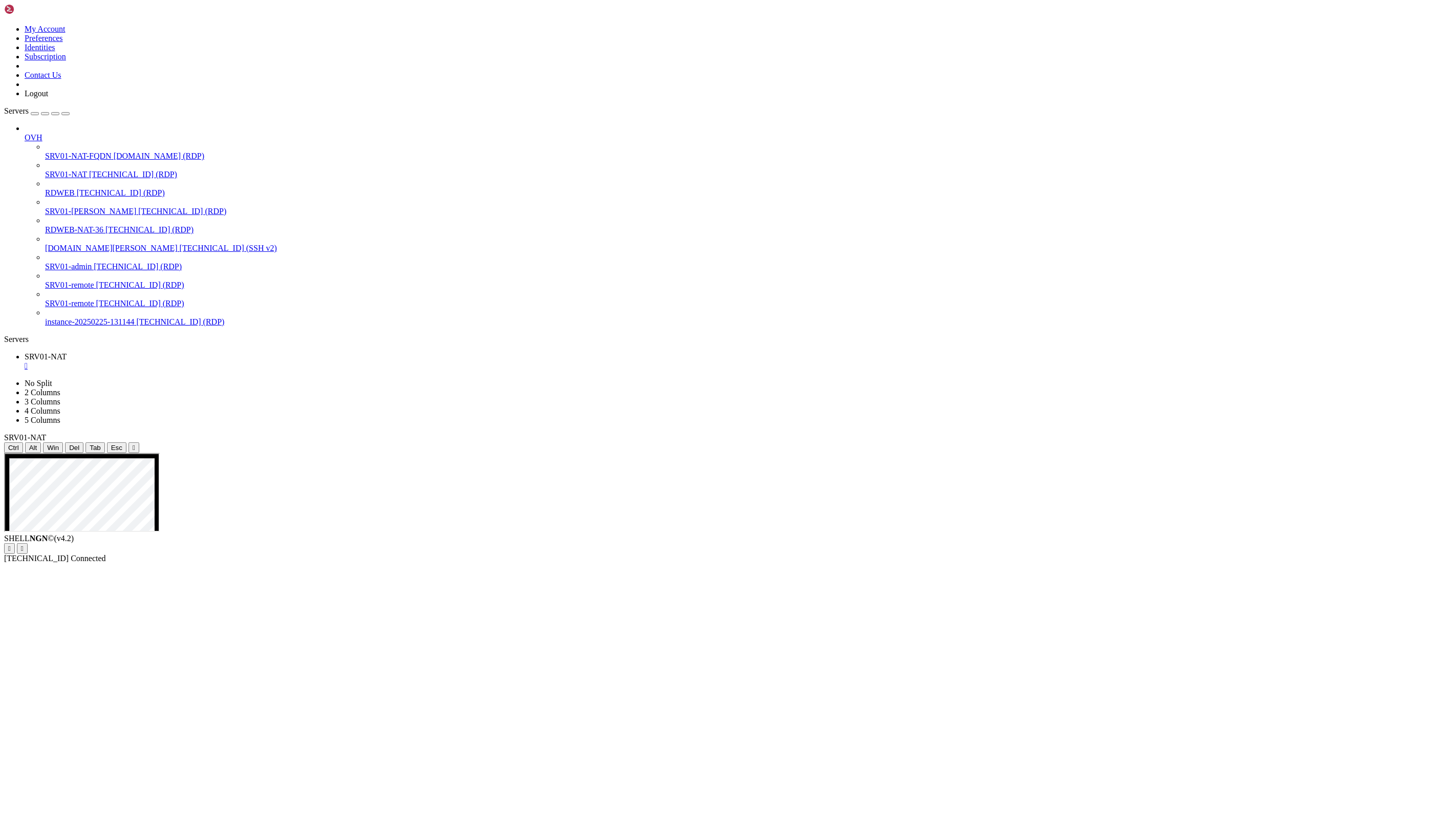
drag, startPoint x: 174, startPoint y: 617, endPoint x: 447, endPoint y: 785, distance: 320.6
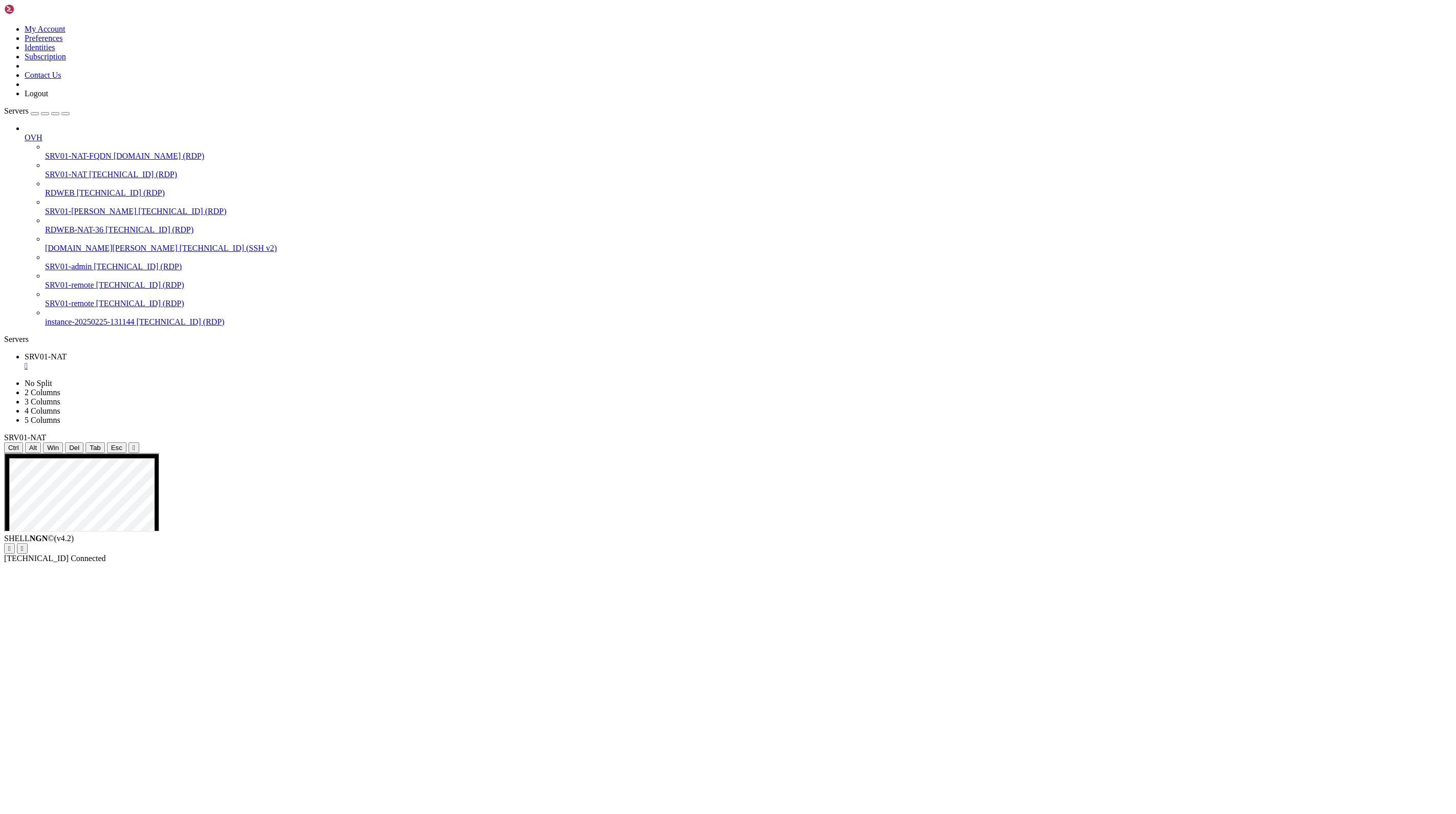
drag, startPoint x: 175, startPoint y: 618, endPoint x: 420, endPoint y: 788, distance: 298.2
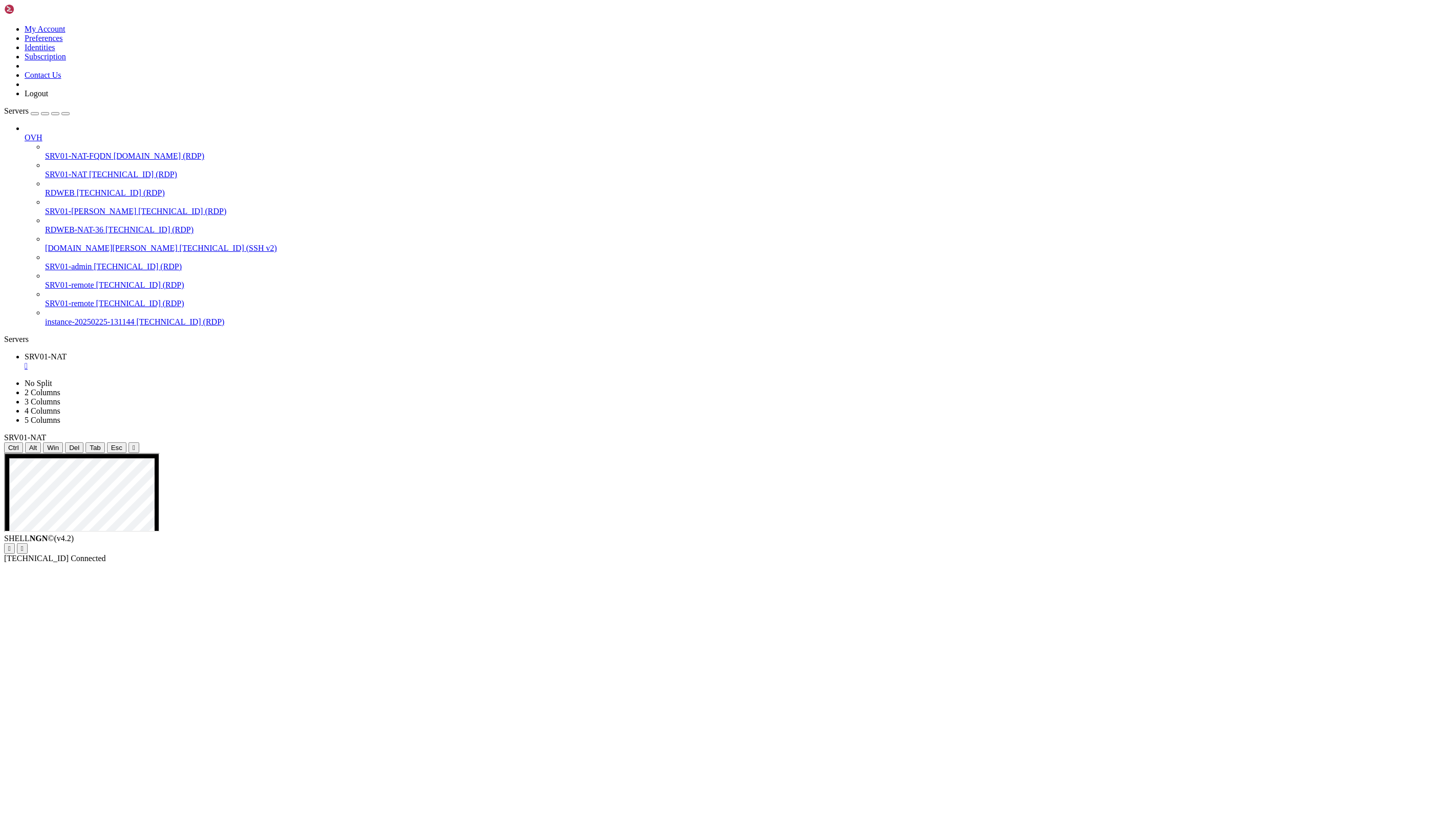
click at [45, 554] on button "Reconnect" at bounding box center [24, 559] width 41 height 11
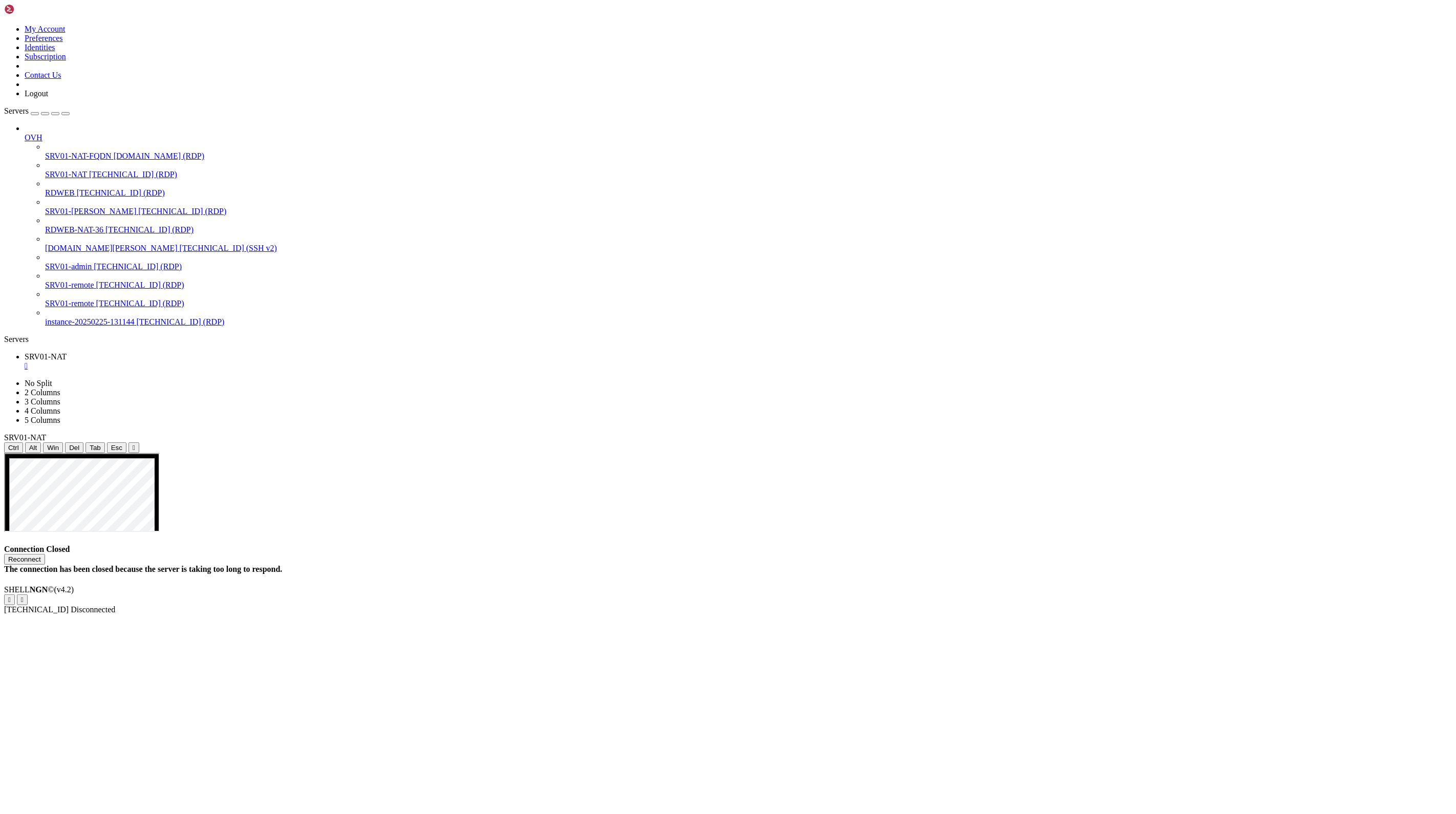
click at [45, 554] on button "Reconnect" at bounding box center [24, 559] width 41 height 11
drag, startPoint x: 935, startPoint y: 464, endPoint x: 1264, endPoint y: 465, distance: 329.0
drag, startPoint x: 1087, startPoint y: 1047, endPoint x: 1040, endPoint y: 1232, distance: 190.9
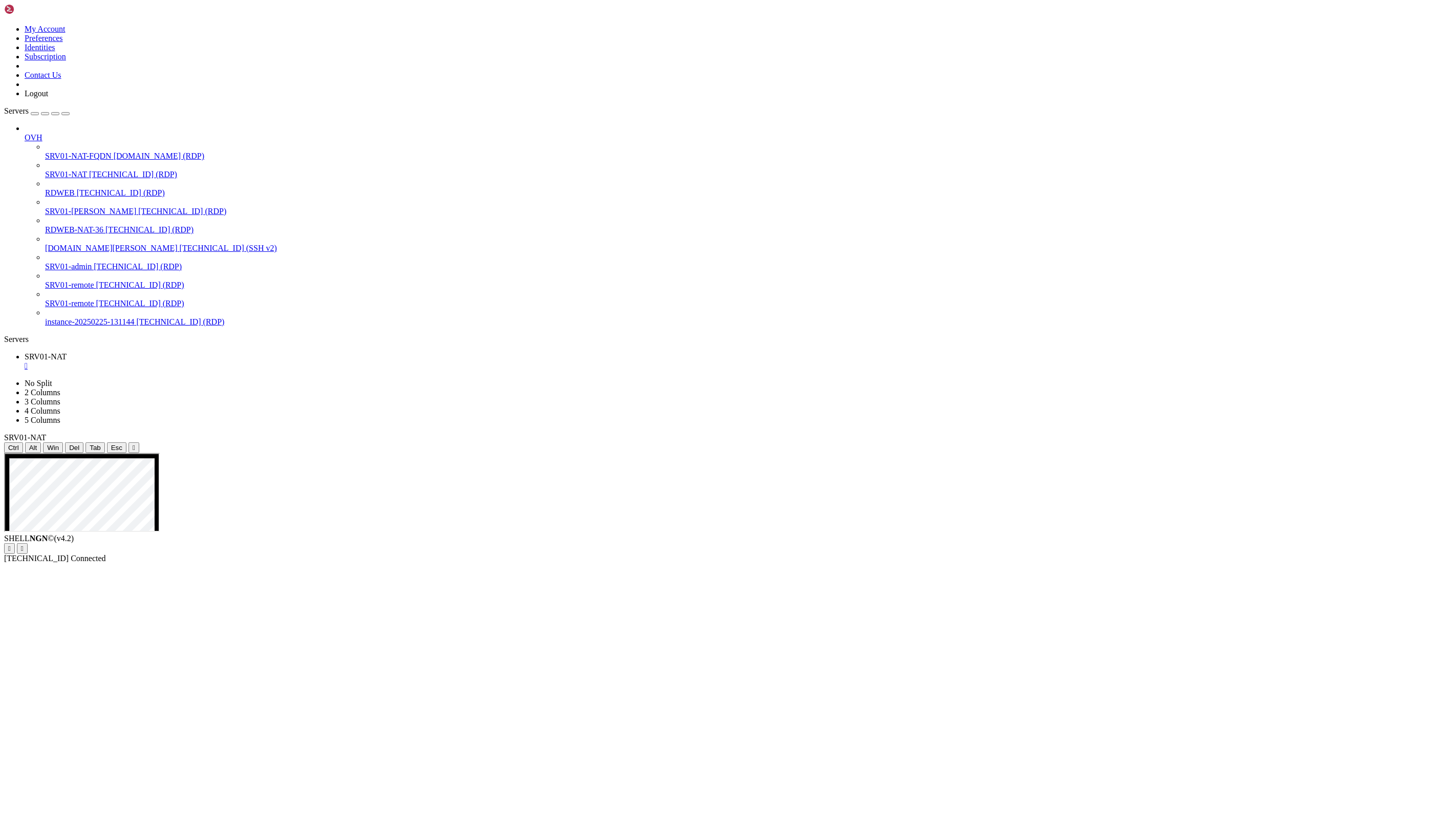
click at [45, 554] on button "Reconnect" at bounding box center [24, 559] width 41 height 11
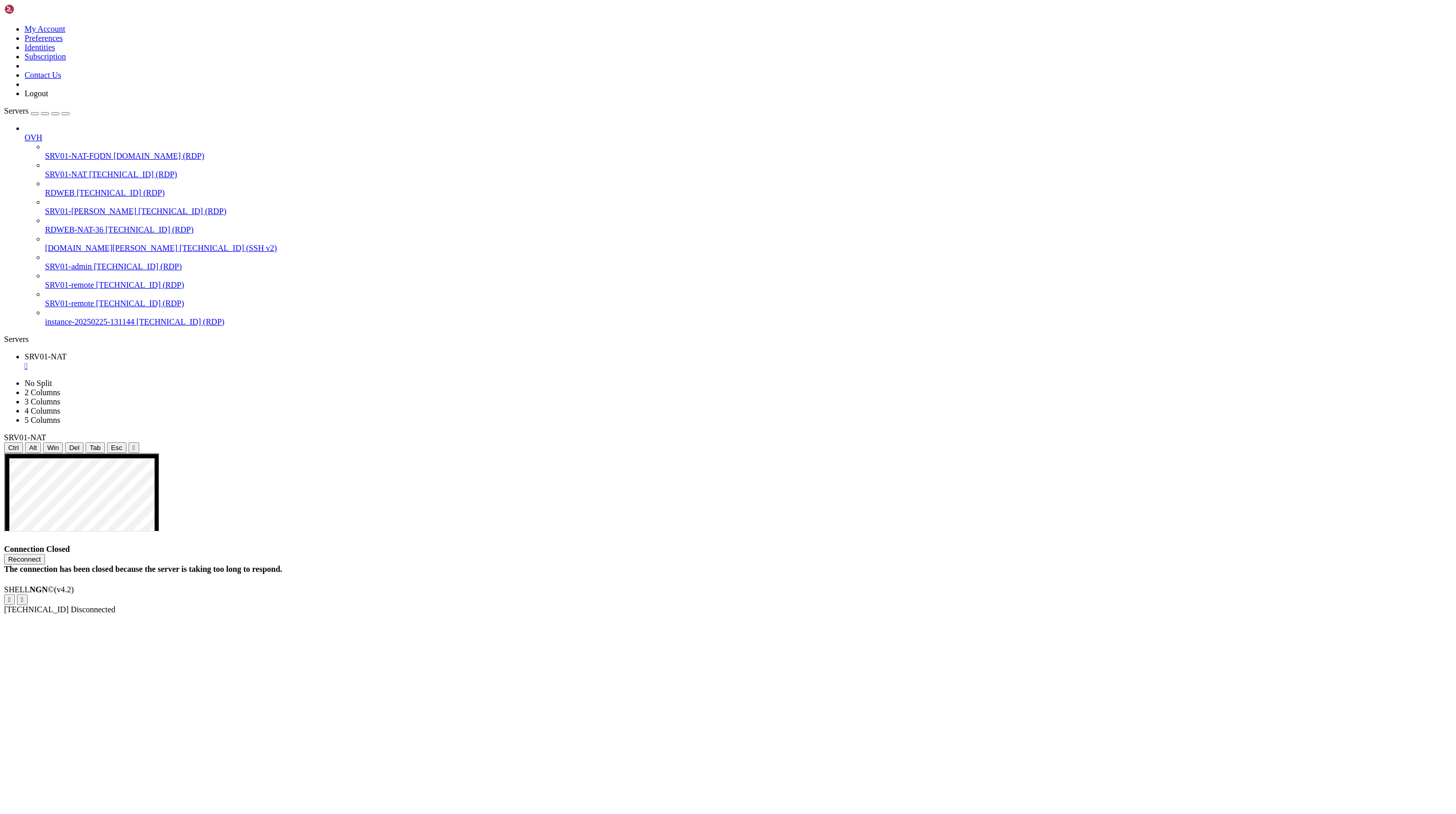
click at [779, 565] on div "The connection has been closed because the server is taking too long to respond." at bounding box center [728, 569] width 1448 height 9
click at [730, 554] on div "Reconnect" at bounding box center [728, 559] width 1448 height 11
click at [45, 554] on button "Reconnect" at bounding box center [24, 559] width 41 height 11
click at [745, 554] on div "Reconnect" at bounding box center [728, 559] width 1448 height 11
click at [45, 554] on button "Reconnect" at bounding box center [24, 559] width 41 height 11
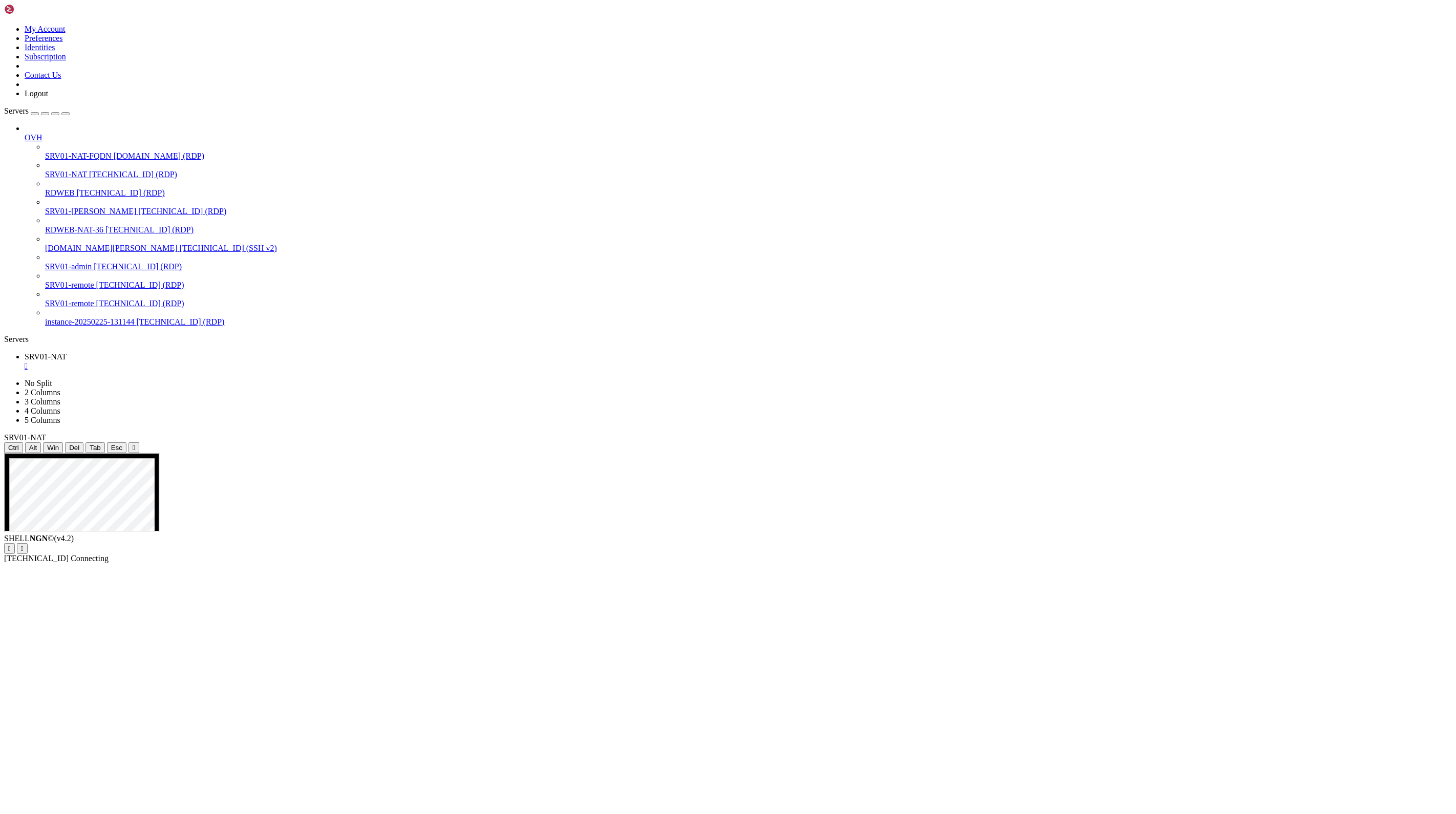
click at [4, 334] on div "Servers" at bounding box center [728, 339] width 1448 height 9
click at [117, 678] on li "Properties" at bounding box center [71, 683] width 93 height 9
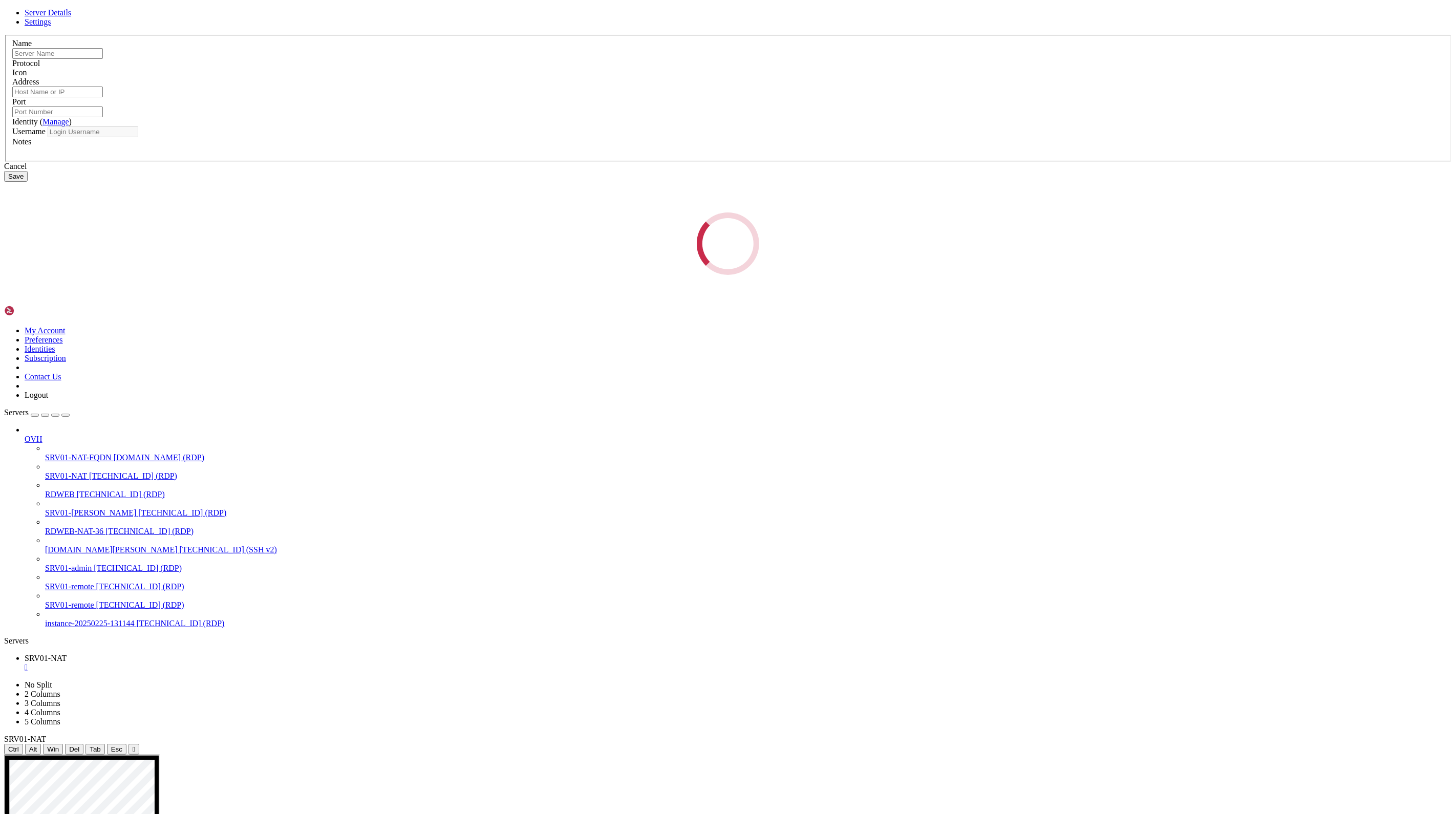
type input "SRV01-NAT"
type input "[TECHNICAL_ID]"
type input "3389"
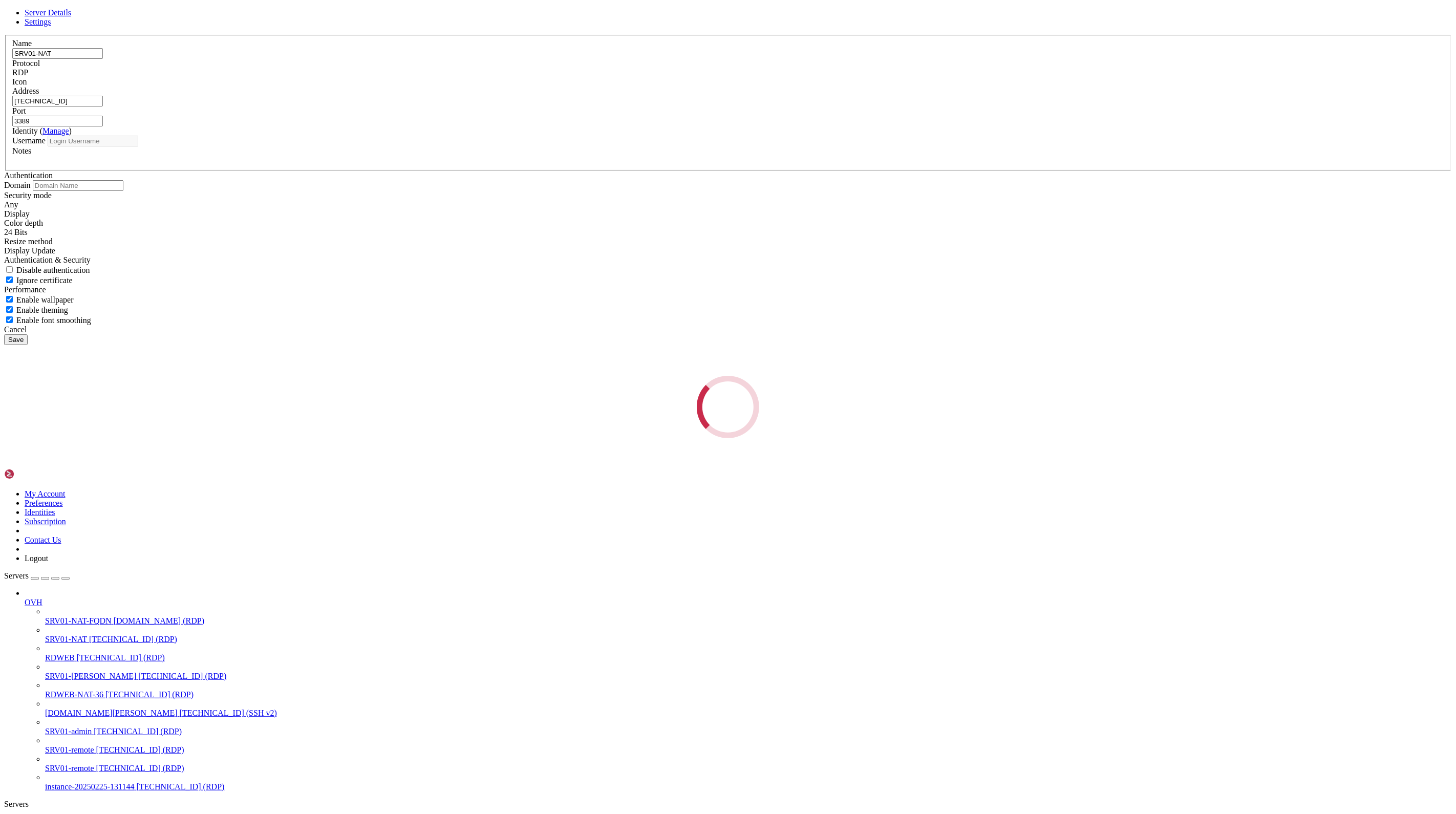
type input "administrator"
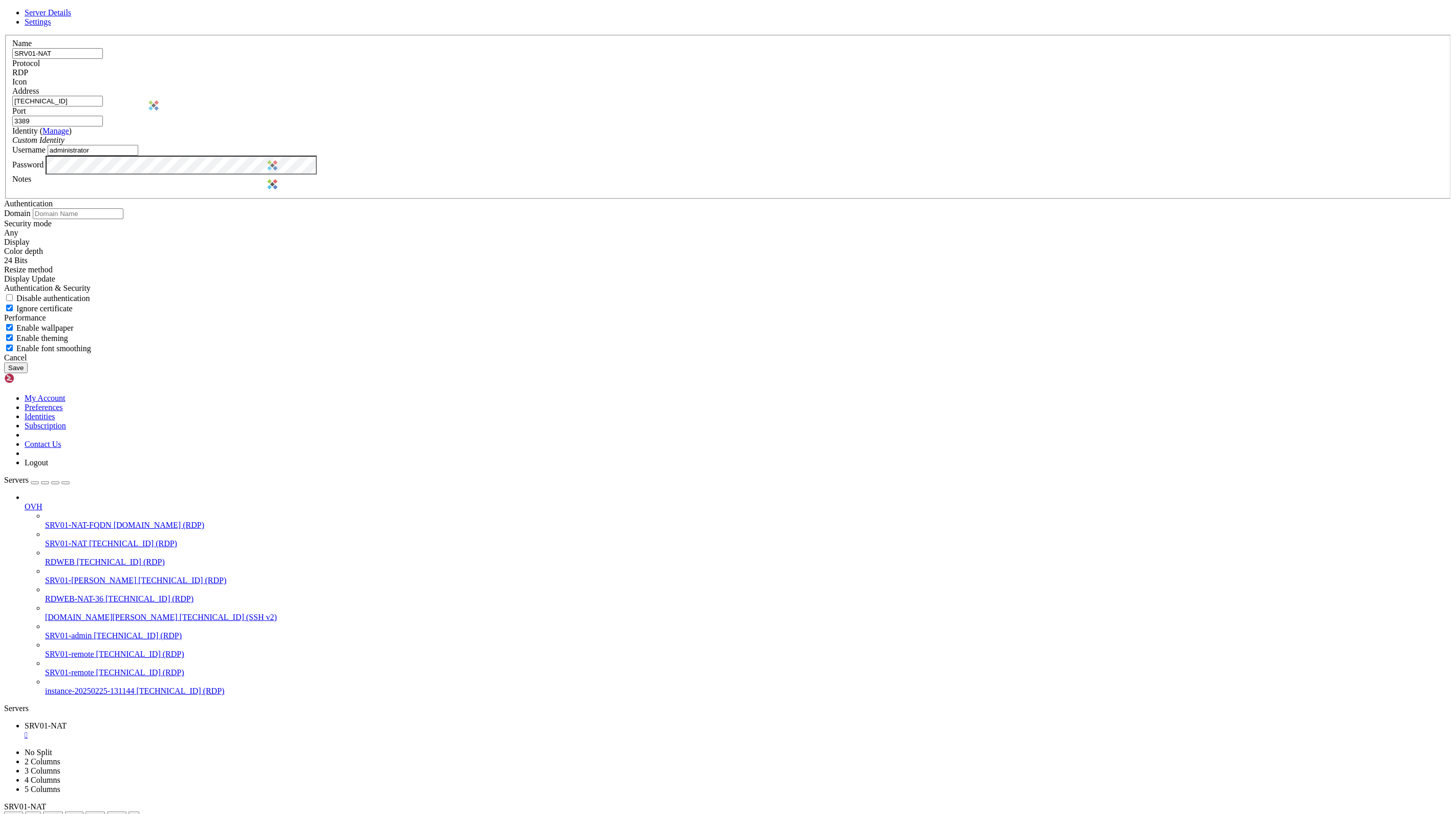
click at [277, 189] on img at bounding box center [272, 184] width 10 height 10
click at [103, 107] on input "[TECHNICAL_ID]" at bounding box center [57, 101] width 90 height 11
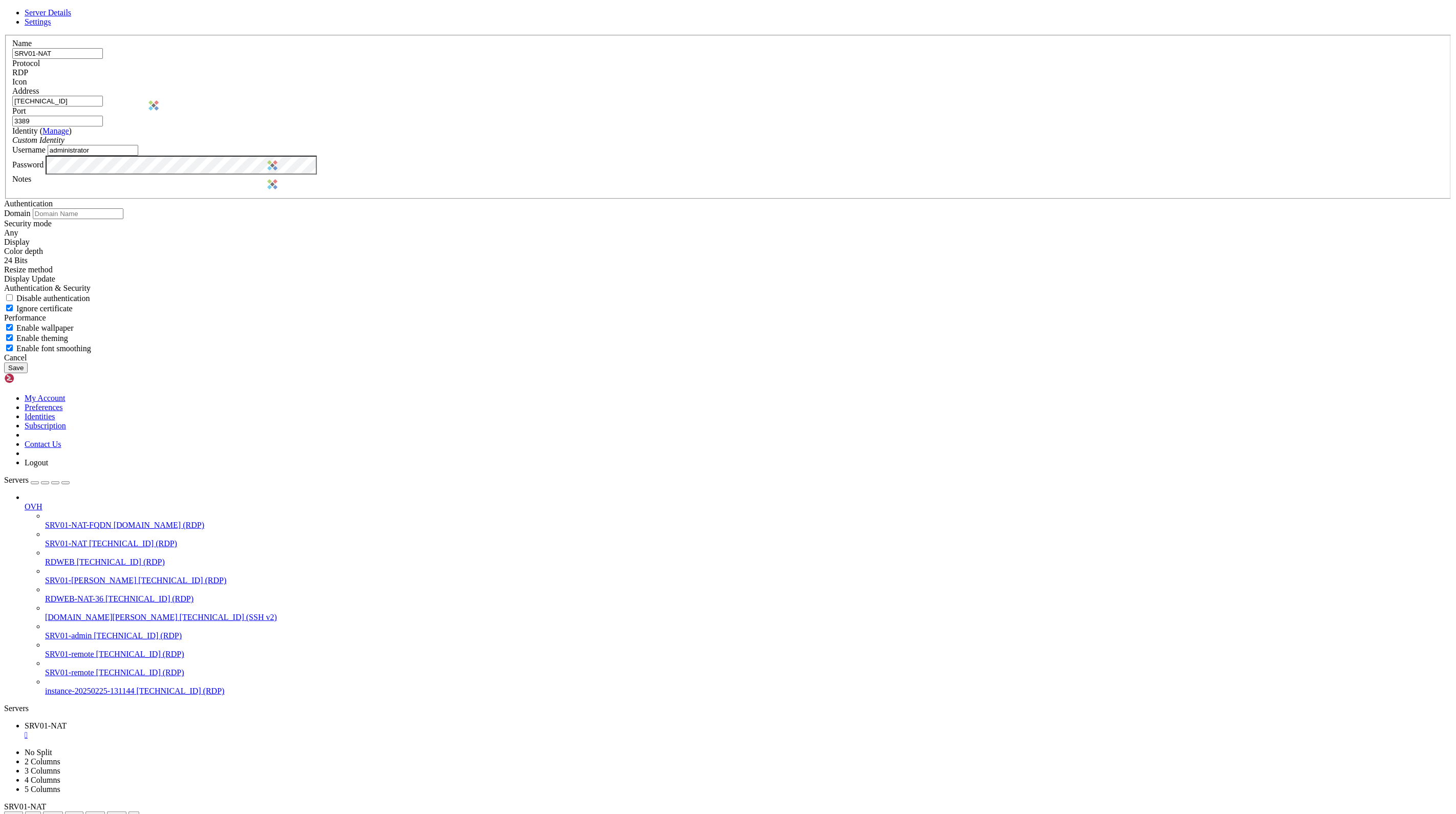
click at [782, 362] on div "Cancel" at bounding box center [728, 358] width 1448 height 9
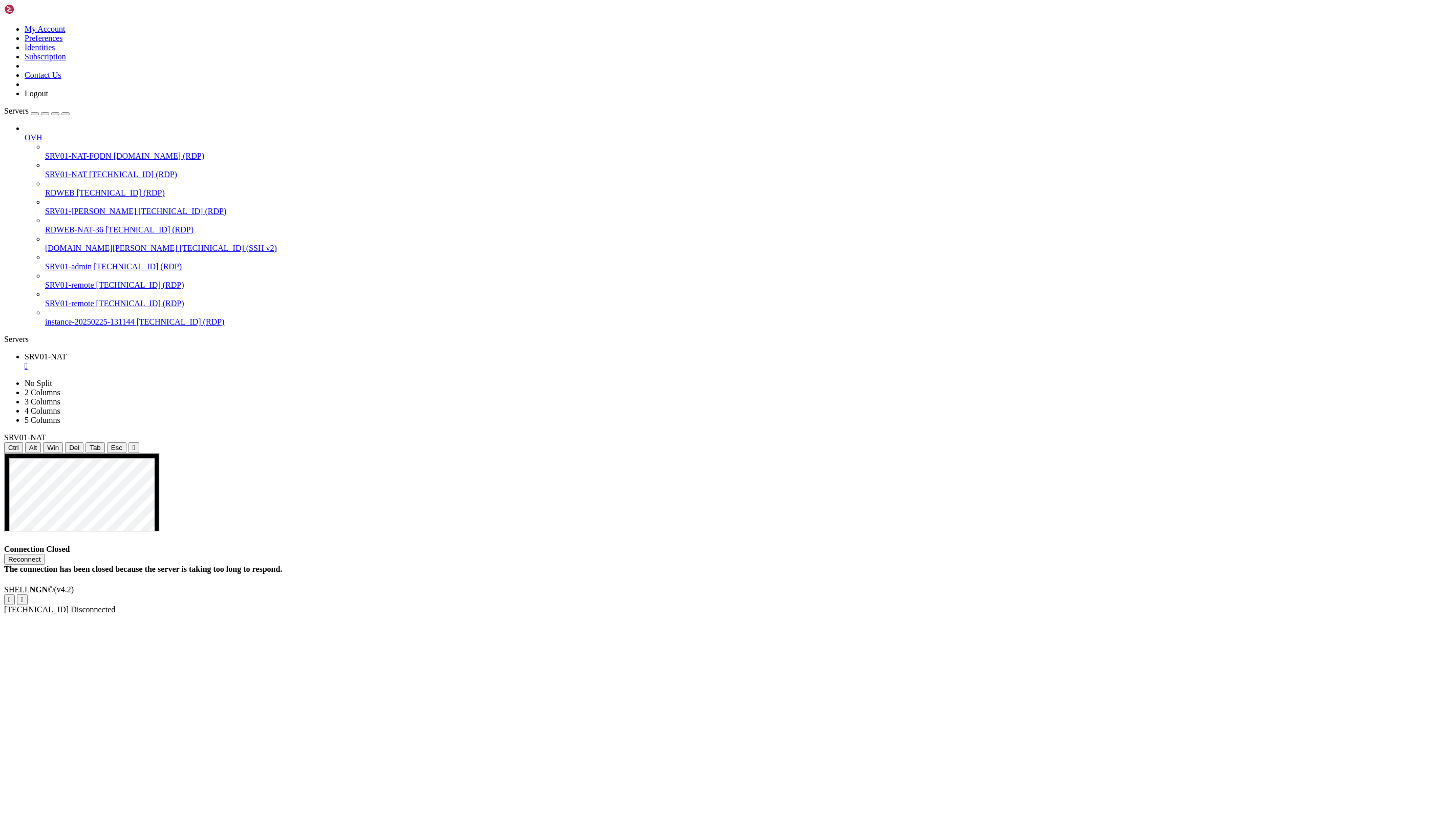
click at [70, 107] on link "Servers" at bounding box center [36, 110] width 66 height 8
click at [66, 114] on icon "button" at bounding box center [66, 114] width 0 height 0
click at [45, 554] on button "Reconnect" at bounding box center [24, 559] width 41 height 11
click at [4, 334] on div "Servers" at bounding box center [728, 339] width 1448 height 9
click at [53, 170] on span "SRV01-NAT" at bounding box center [66, 174] width 42 height 8
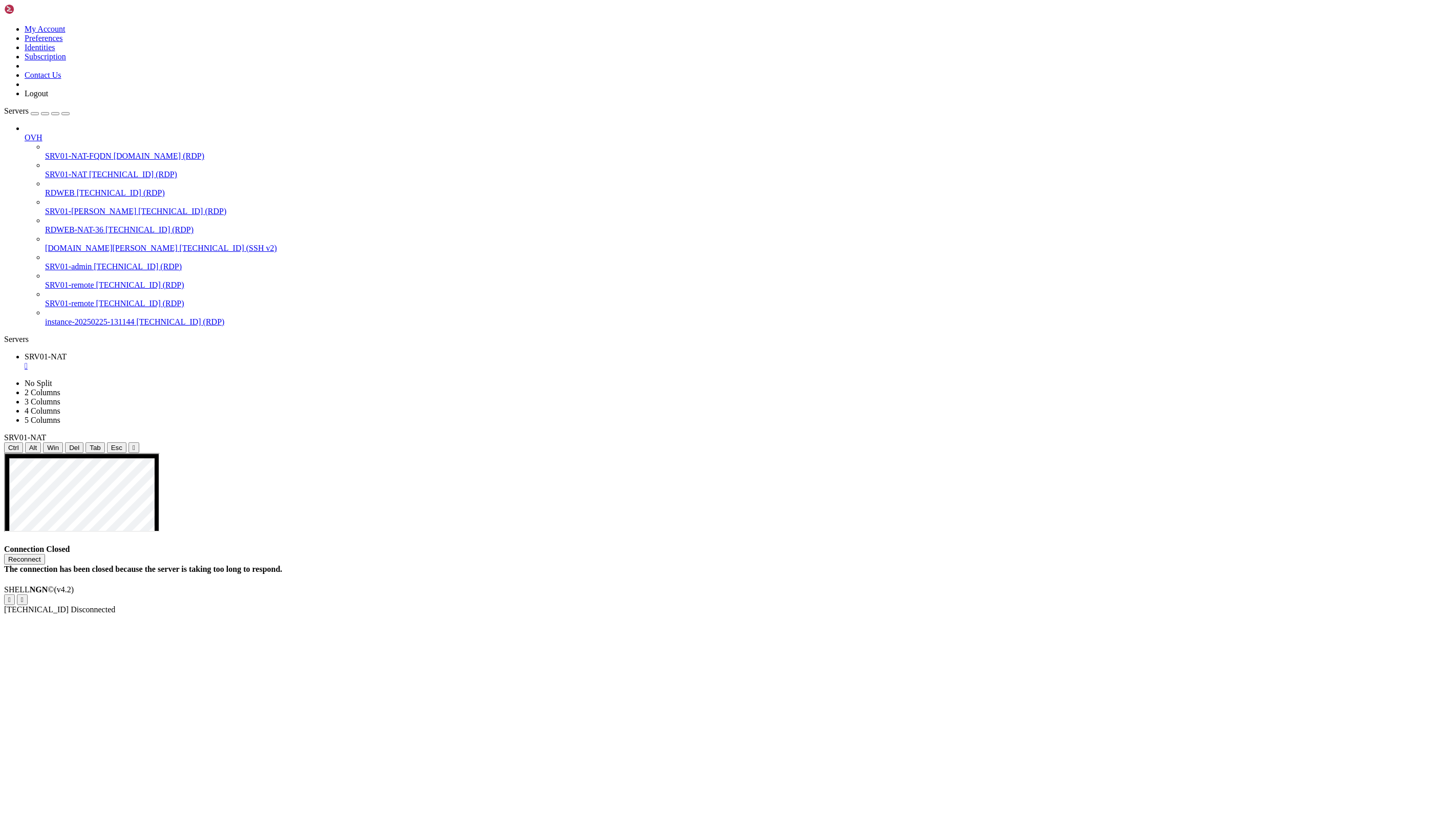
click at [53, 170] on span "SRV01-NAT" at bounding box center [66, 174] width 42 height 8
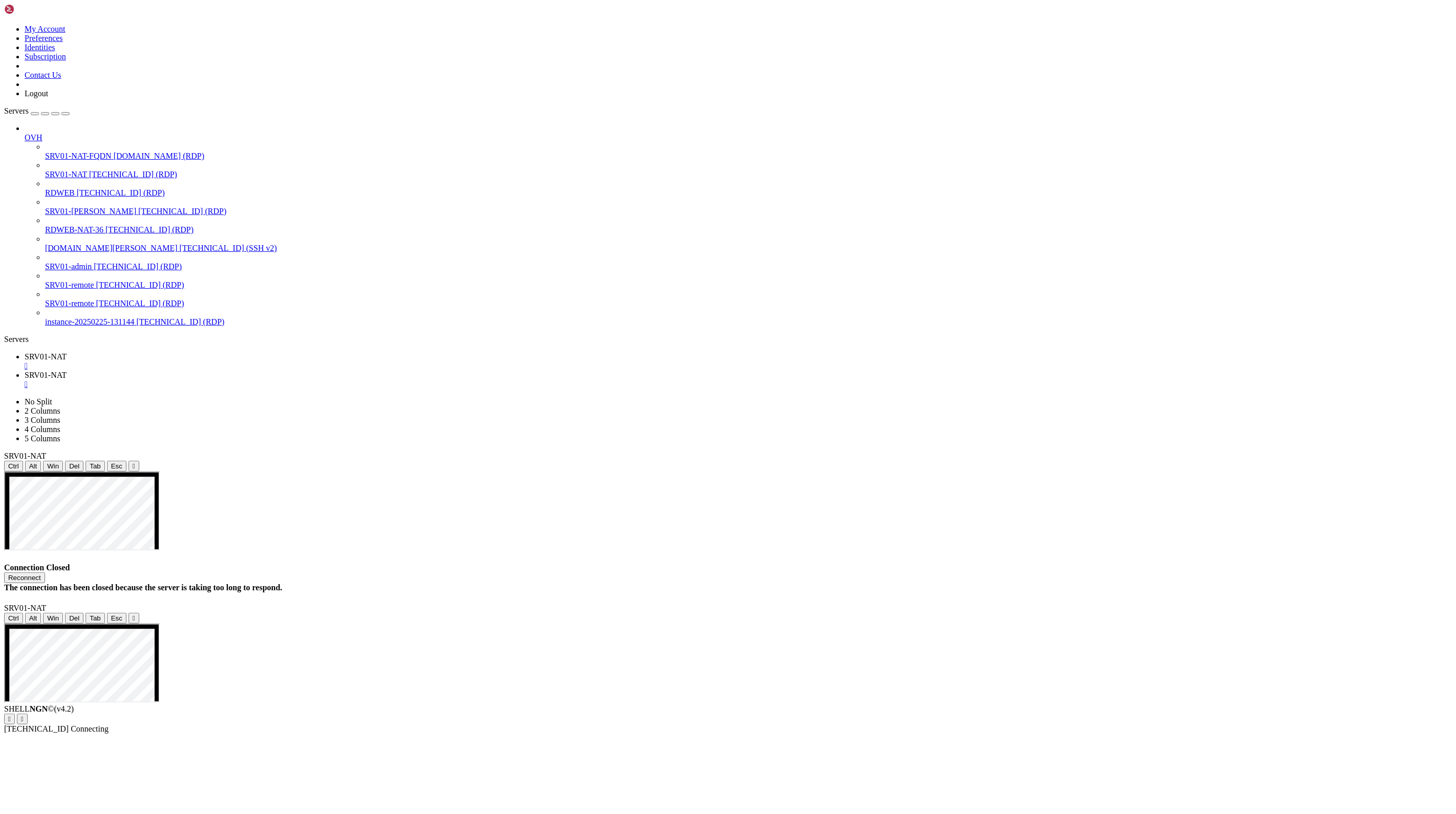
click at [66, 114] on icon "button" at bounding box center [66, 114] width 0 height 0
click at [63, 352] on span "SRV01-NAT" at bounding box center [46, 356] width 42 height 8
click at [78, 361] on div "" at bounding box center [738, 366] width 1427 height 9
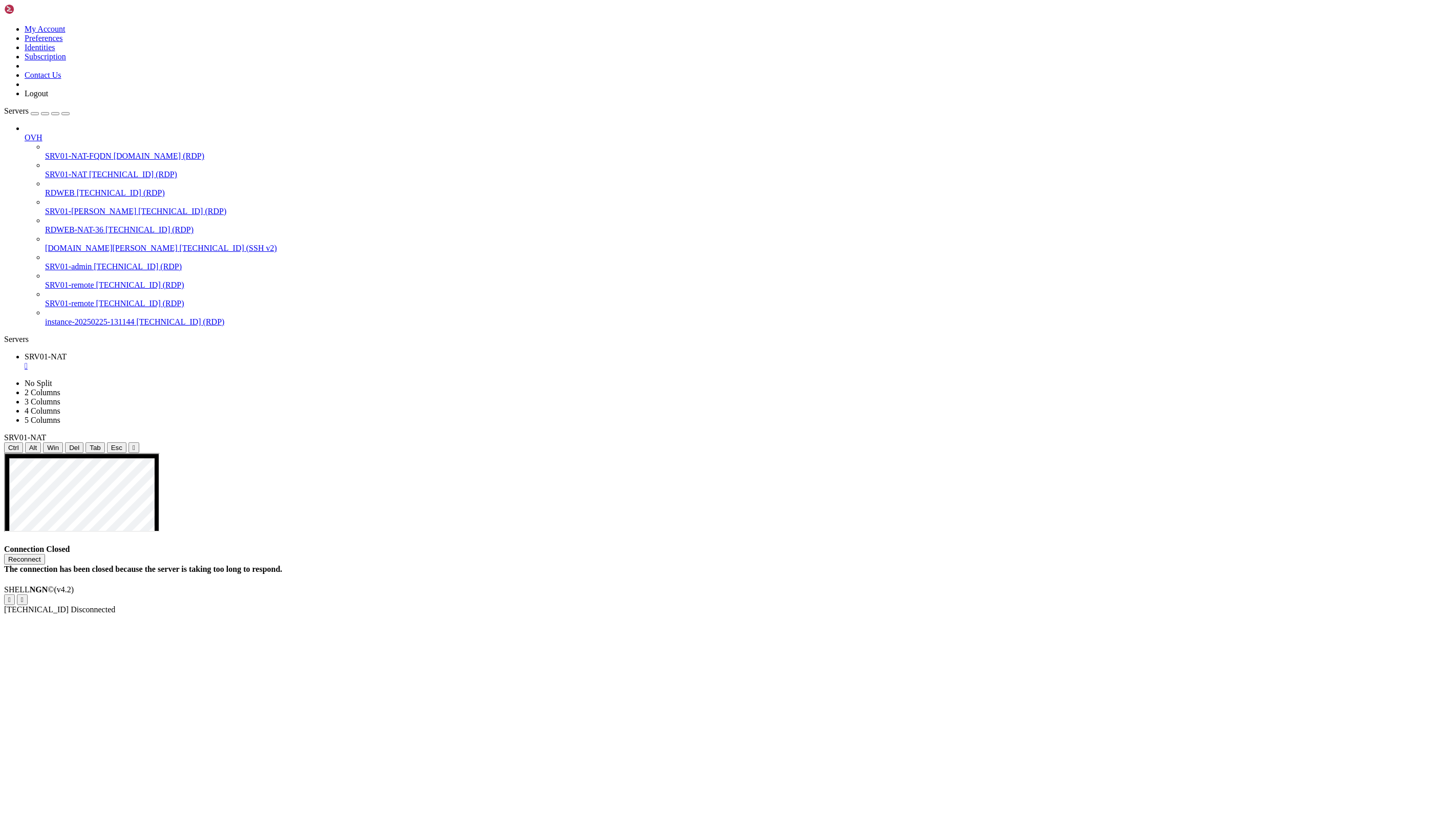
click at [45, 554] on button "Reconnect" at bounding box center [24, 559] width 41 height 11
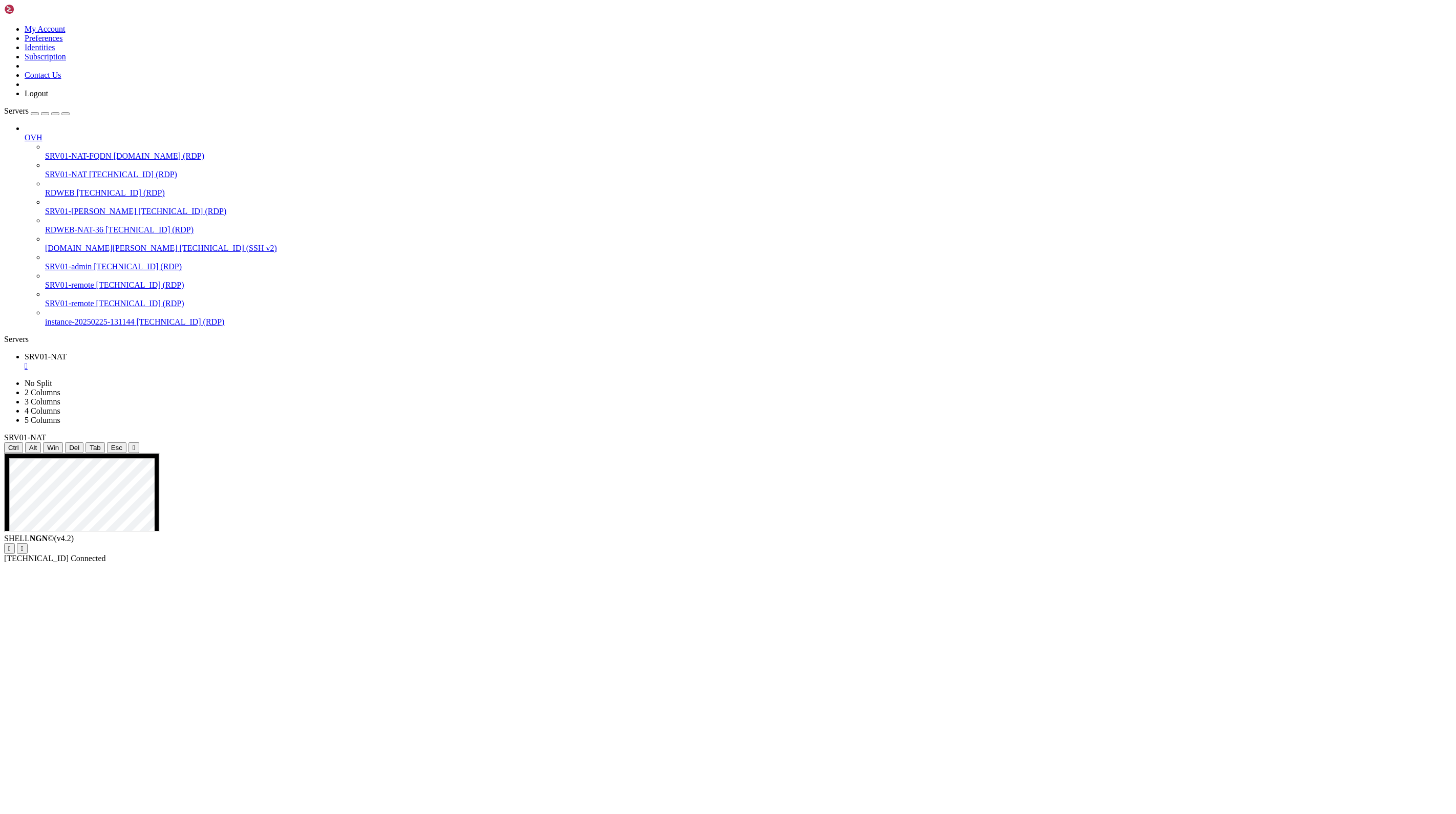
drag, startPoint x: 772, startPoint y: 457, endPoint x: 925, endPoint y: 496, distance: 157.9
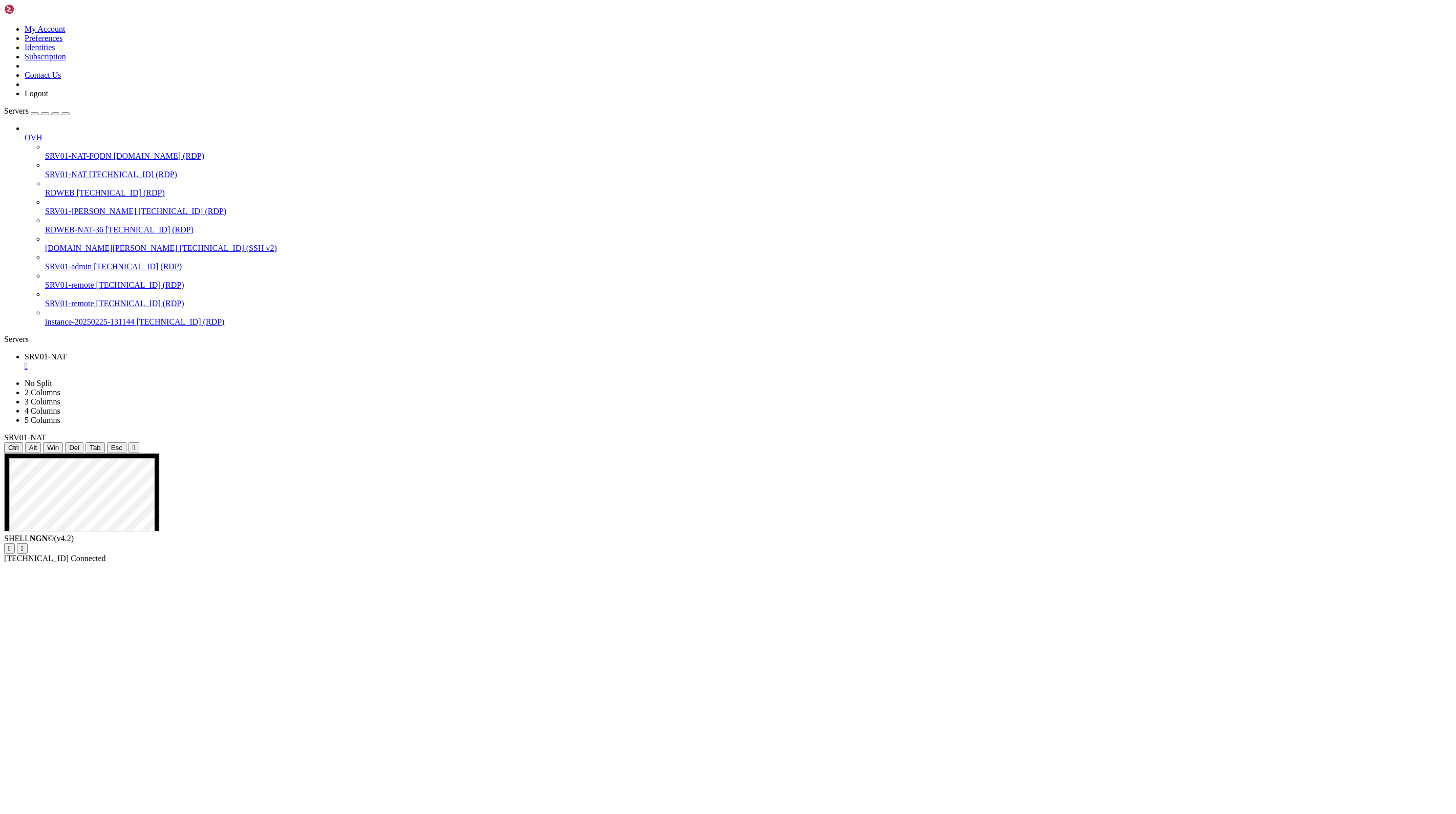
drag, startPoint x: 450, startPoint y: 463, endPoint x: 1020, endPoint y: 584, distance: 582.7
click at [4, 334] on div "Servers" at bounding box center [728, 339] width 1448 height 9
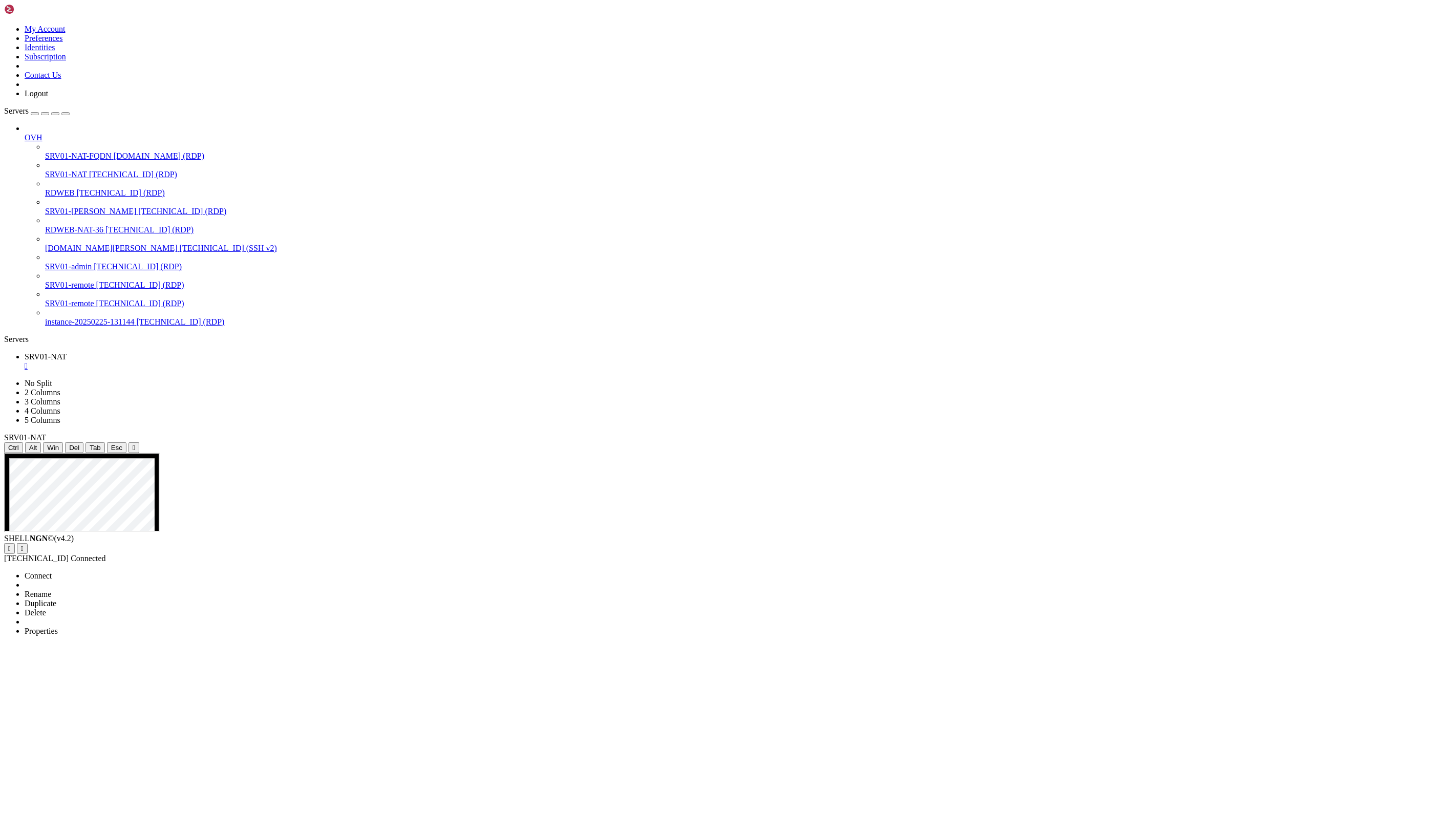
click at [58, 626] on span "Properties" at bounding box center [41, 630] width 33 height 8
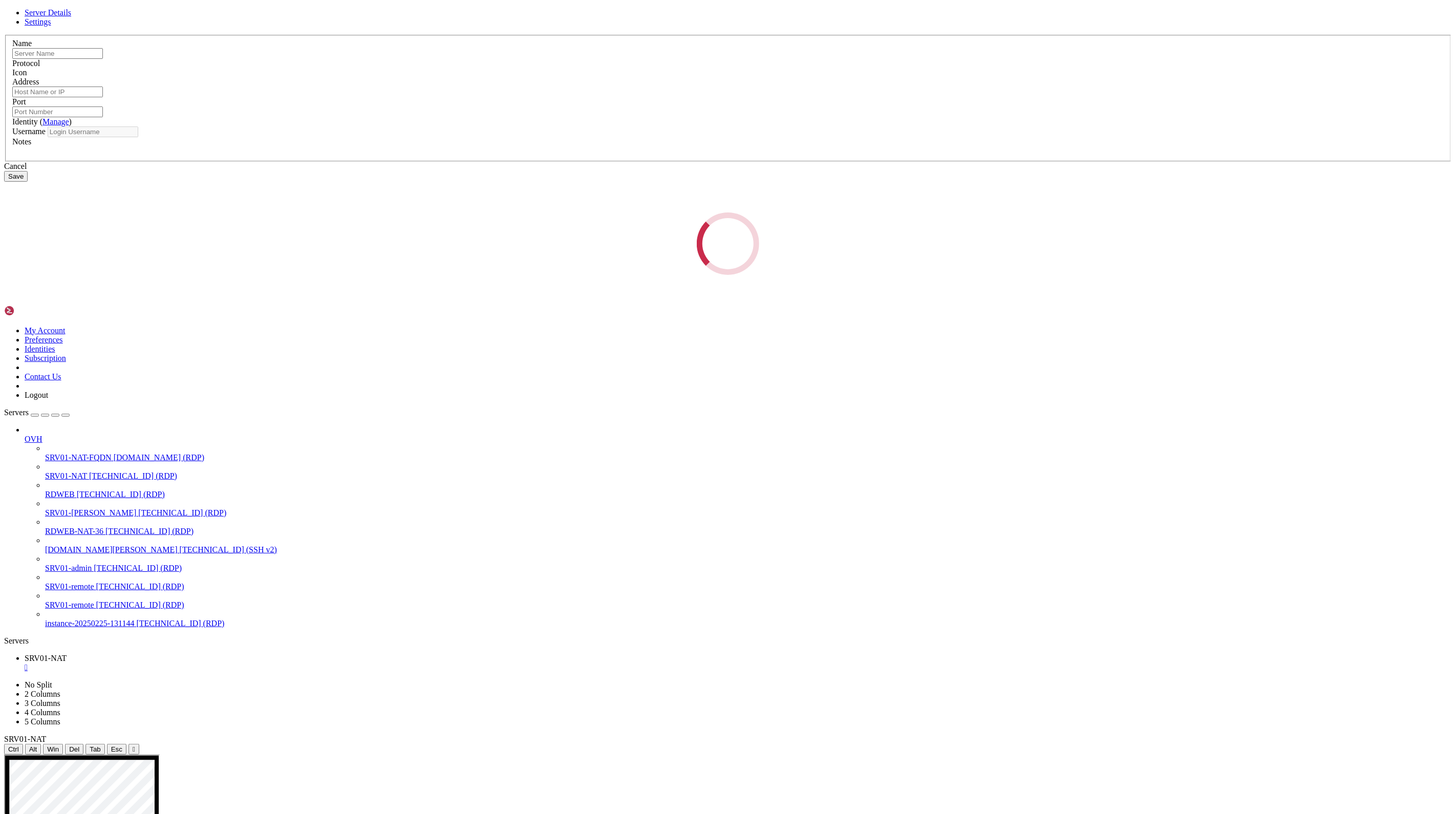
type input "SRV01-NAT"
type input "[TECHNICAL_ID]"
type input "3389"
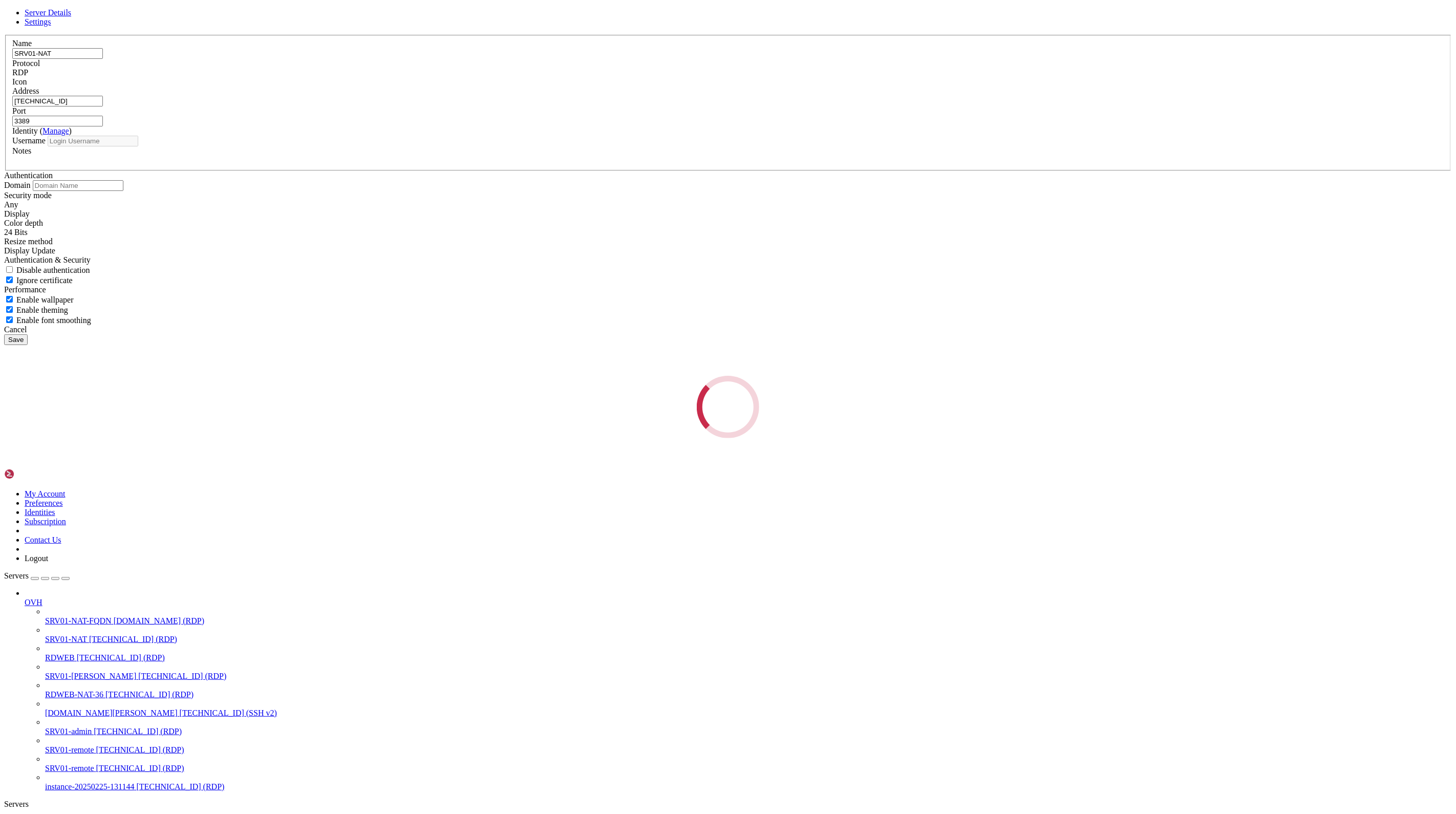
type input "administrator"
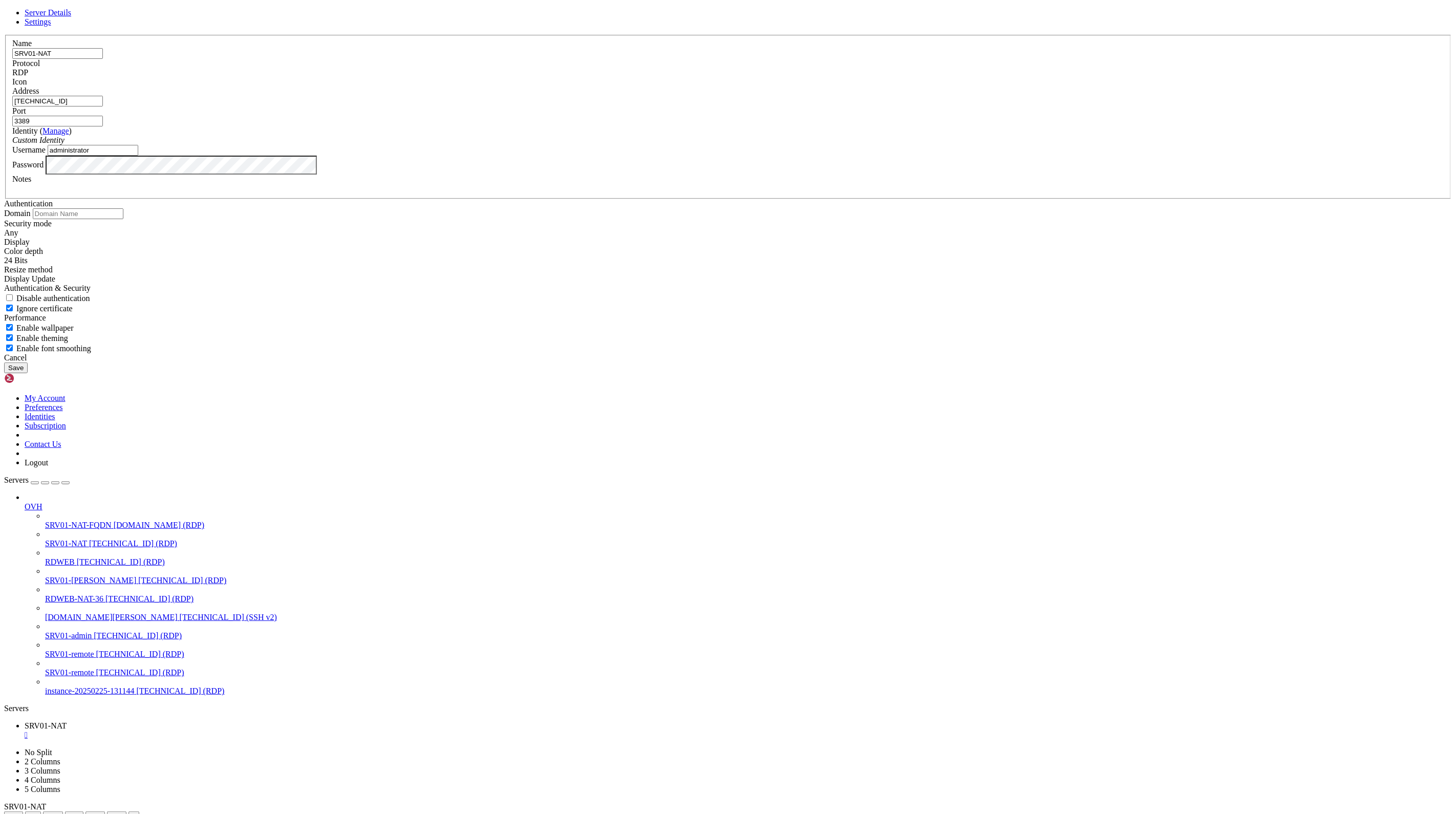
click at [103, 107] on input "[TECHNICAL_ID]" at bounding box center [57, 101] width 90 height 11
click at [789, 373] on div "Cancel Save" at bounding box center [728, 363] width 1448 height 20
click at [792, 362] on div "Cancel" at bounding box center [728, 358] width 1448 height 9
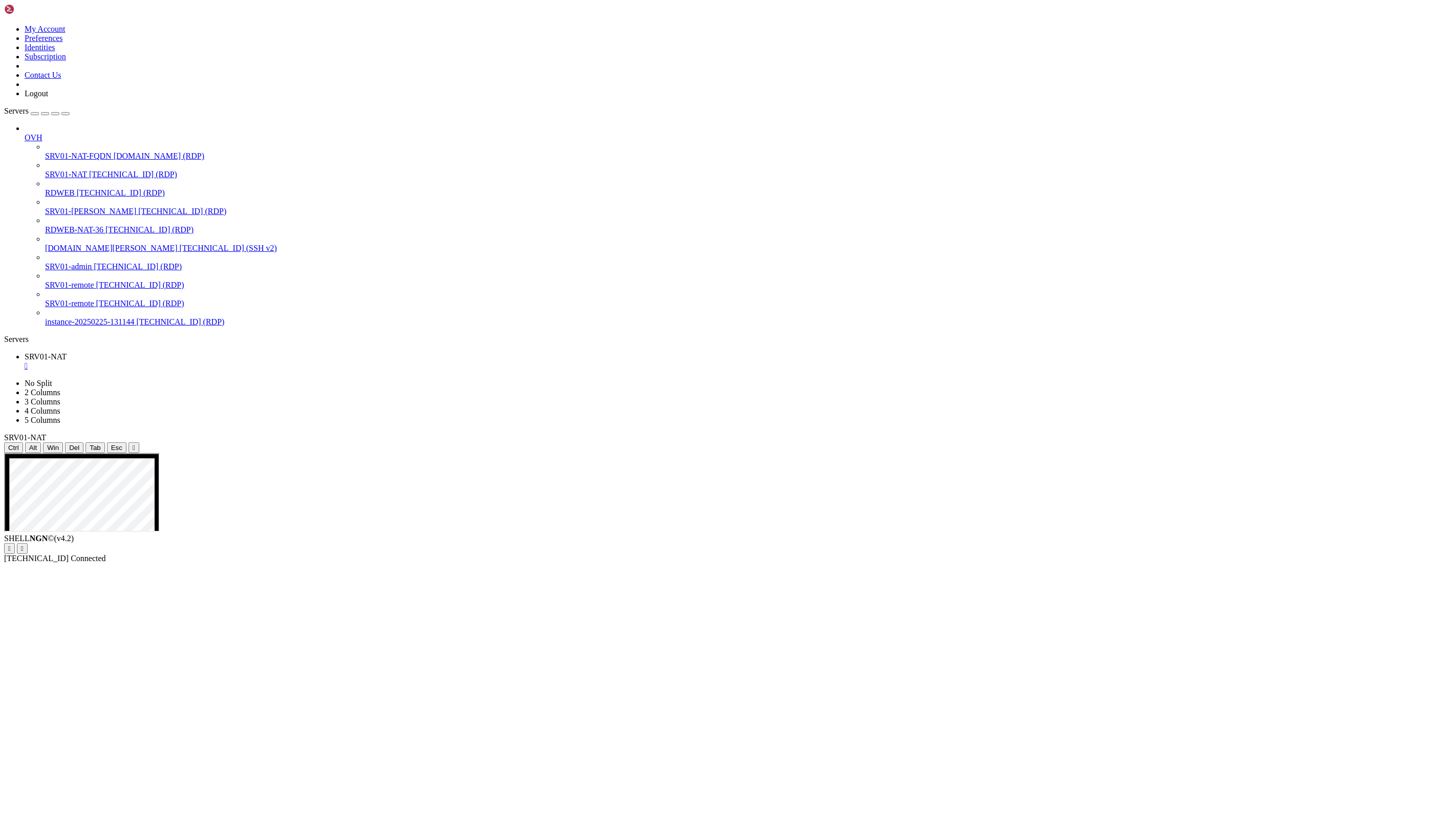
drag, startPoint x: 696, startPoint y: 800, endPoint x: 599, endPoint y: 792, distance: 97.3
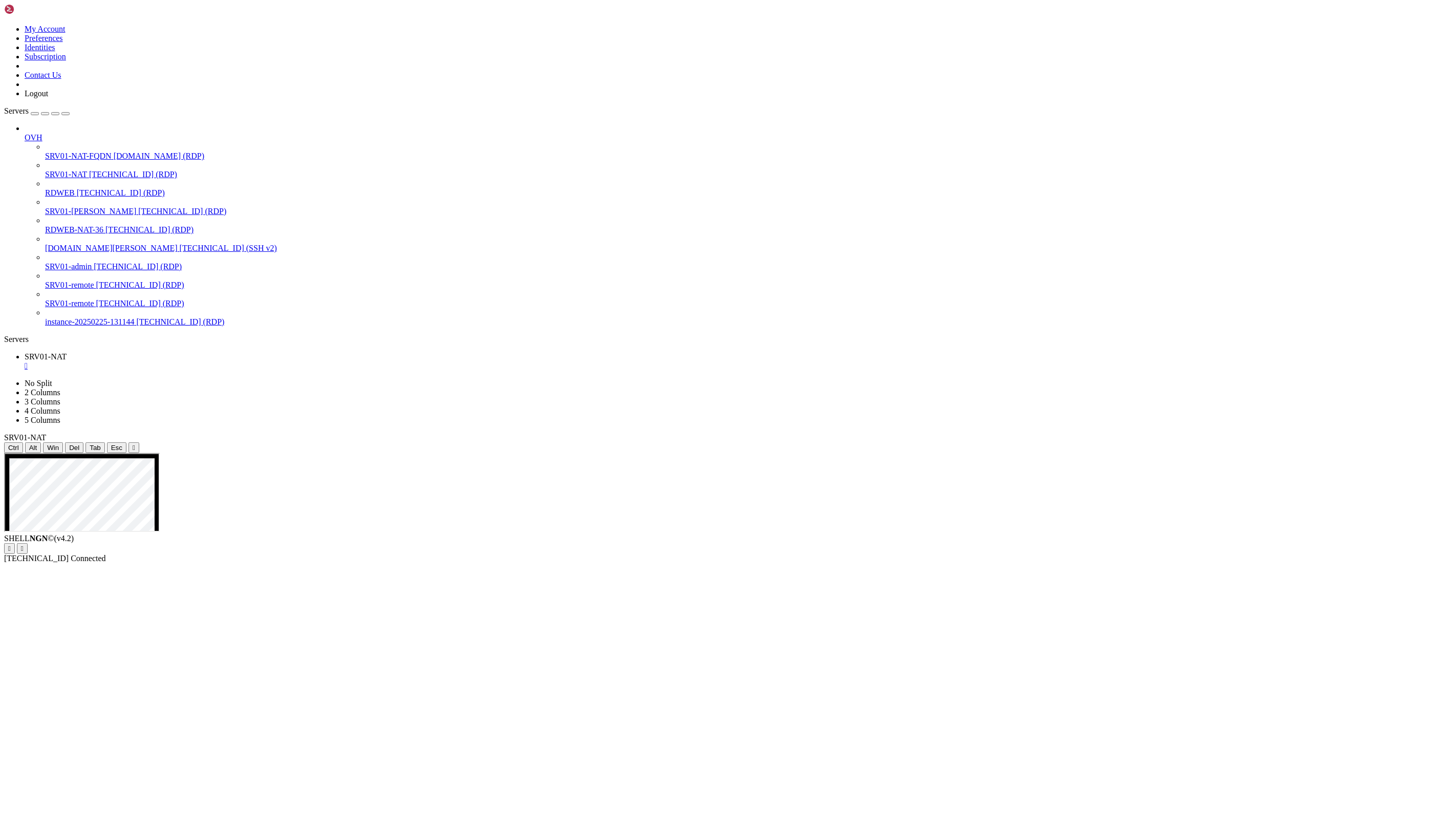
drag, startPoint x: 697, startPoint y: 796, endPoint x: 628, endPoint y: 802, distance: 69.3
drag, startPoint x: 684, startPoint y: 799, endPoint x: 606, endPoint y: 799, distance: 78.0
